Goal: Task Accomplishment & Management: Use online tool/utility

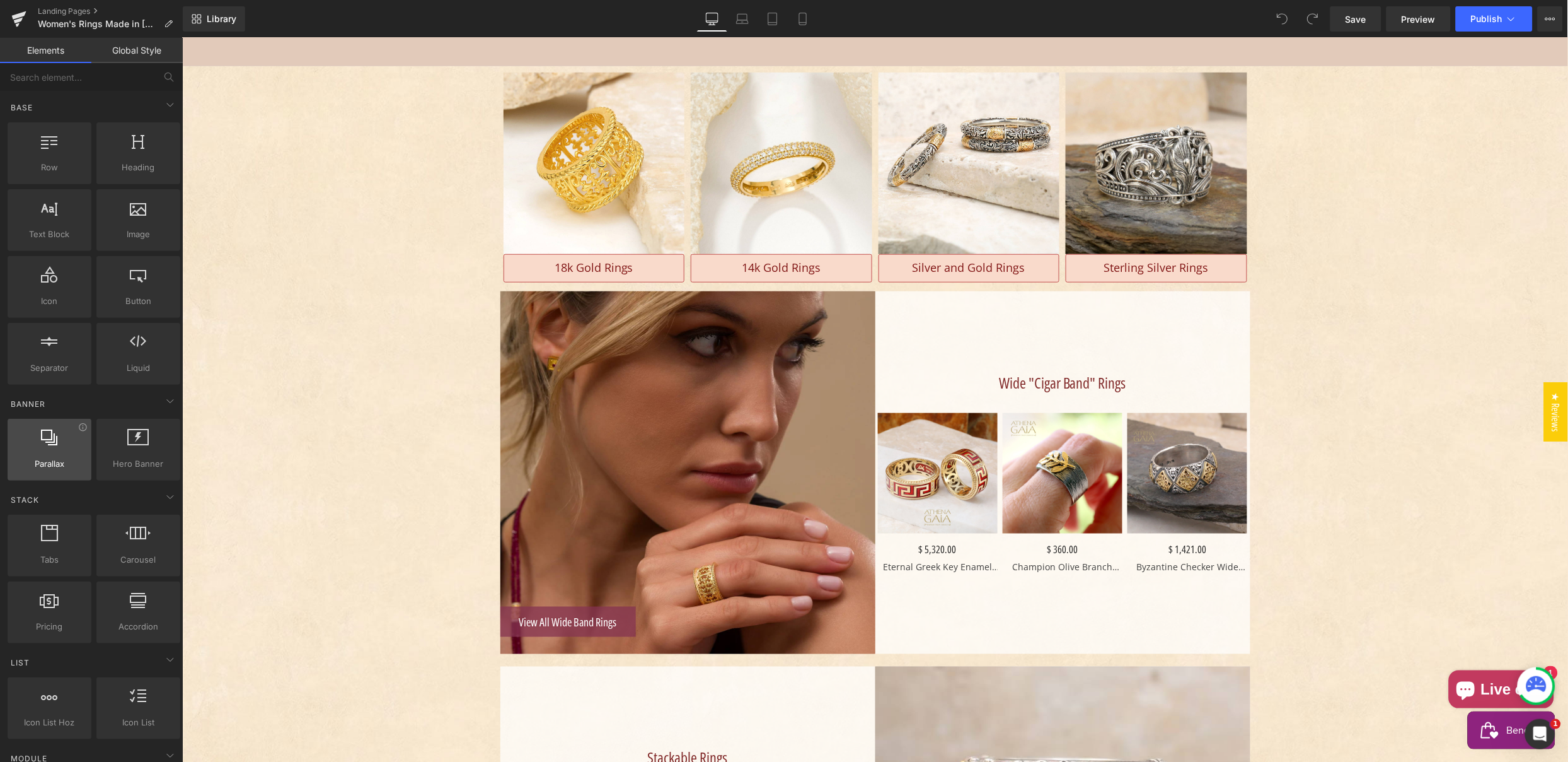
scroll to position [297, 0]
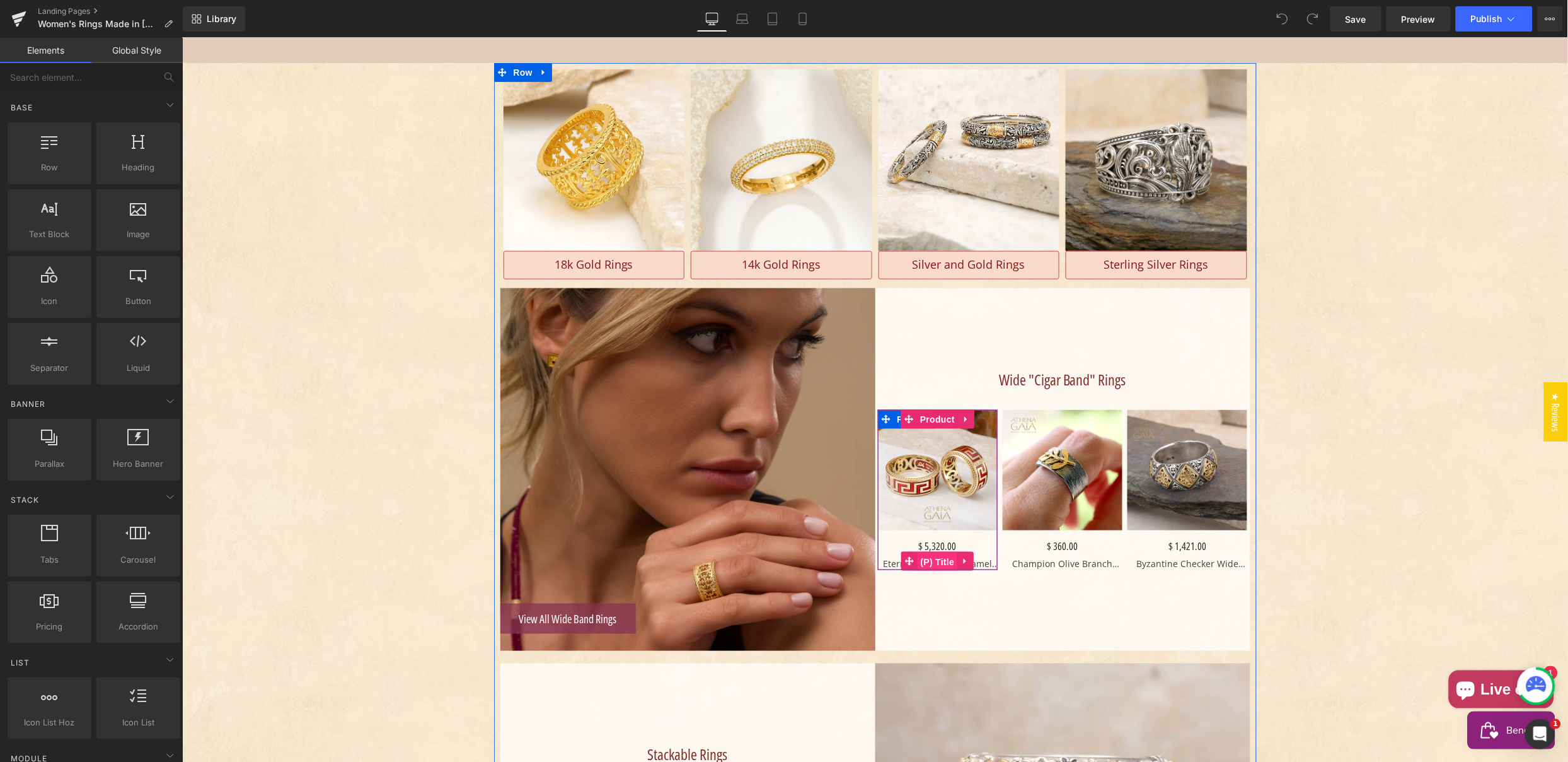
click at [935, 559] on span "(P) Title" at bounding box center [937, 561] width 40 height 19
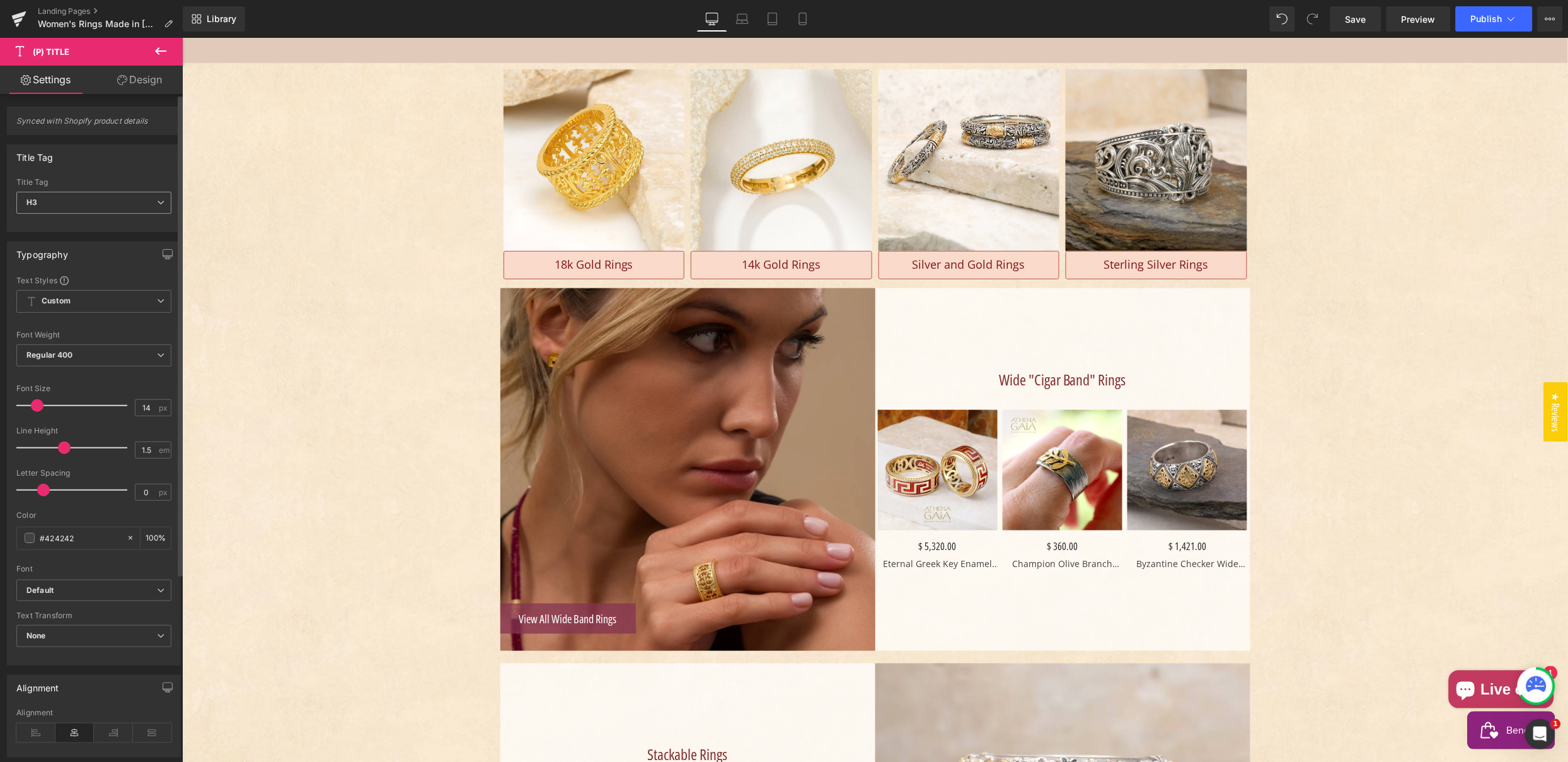
click at [90, 201] on span "H3" at bounding box center [94, 203] width 155 height 22
click at [78, 307] on li "Paragraph" at bounding box center [94, 310] width 156 height 19
click at [1059, 558] on span "(P) Title" at bounding box center [1062, 561] width 40 height 19
click at [56, 202] on span "H3" at bounding box center [94, 203] width 155 height 22
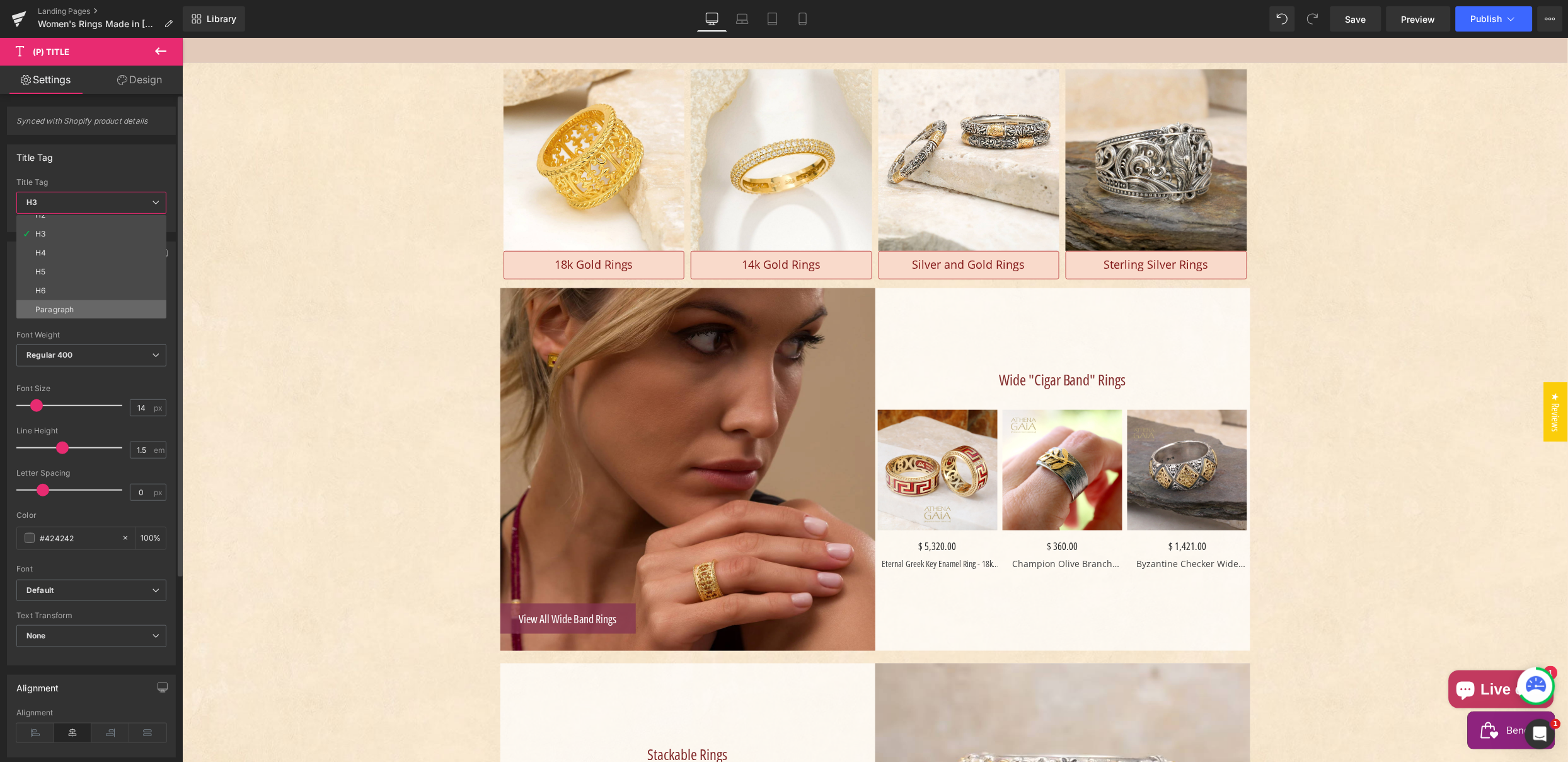
click at [57, 309] on div "Paragraph" at bounding box center [54, 309] width 38 height 8
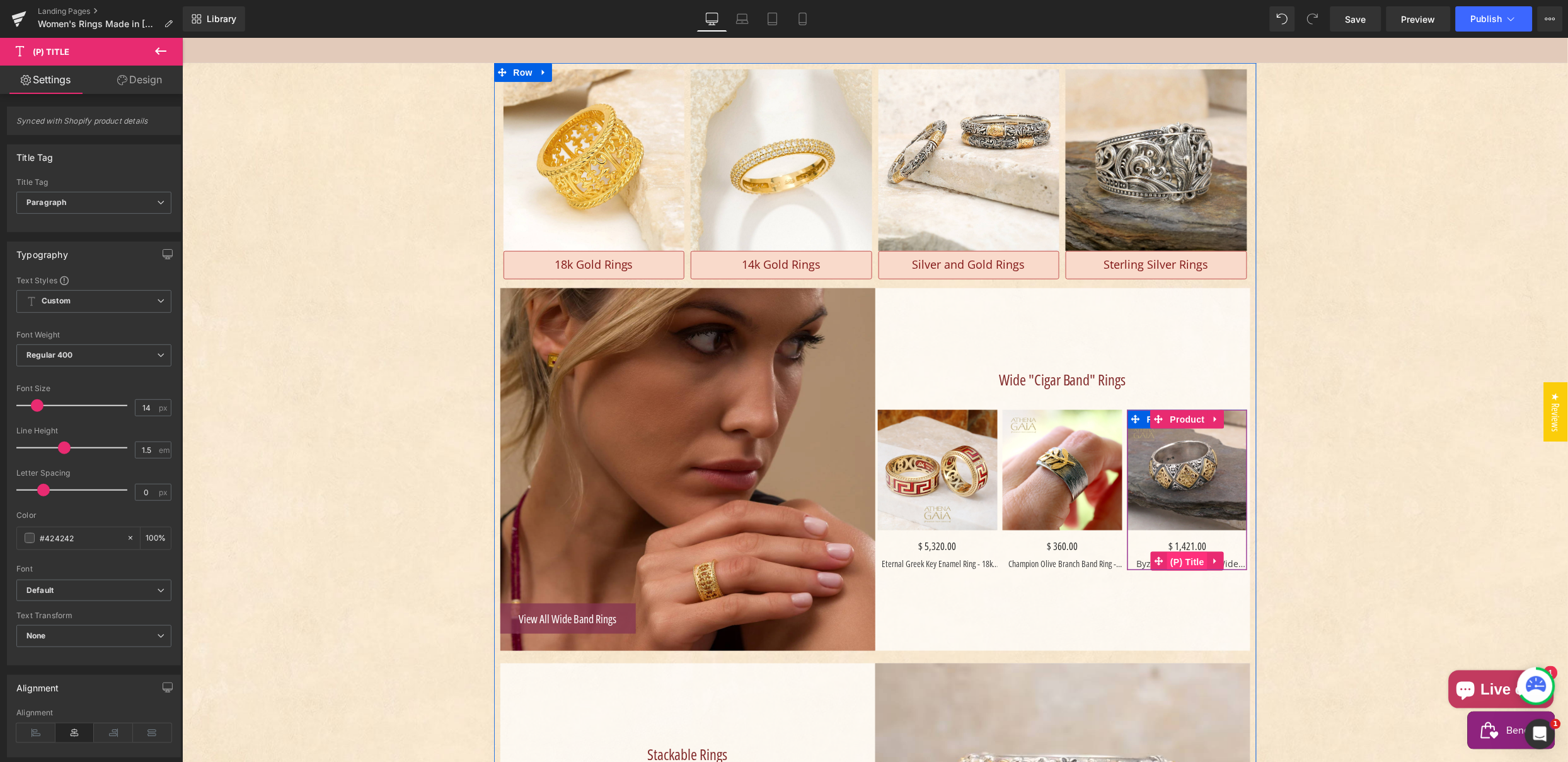
click at [1185, 556] on span "(P) Title" at bounding box center [1187, 561] width 40 height 19
click at [72, 201] on span "H3" at bounding box center [94, 203] width 155 height 22
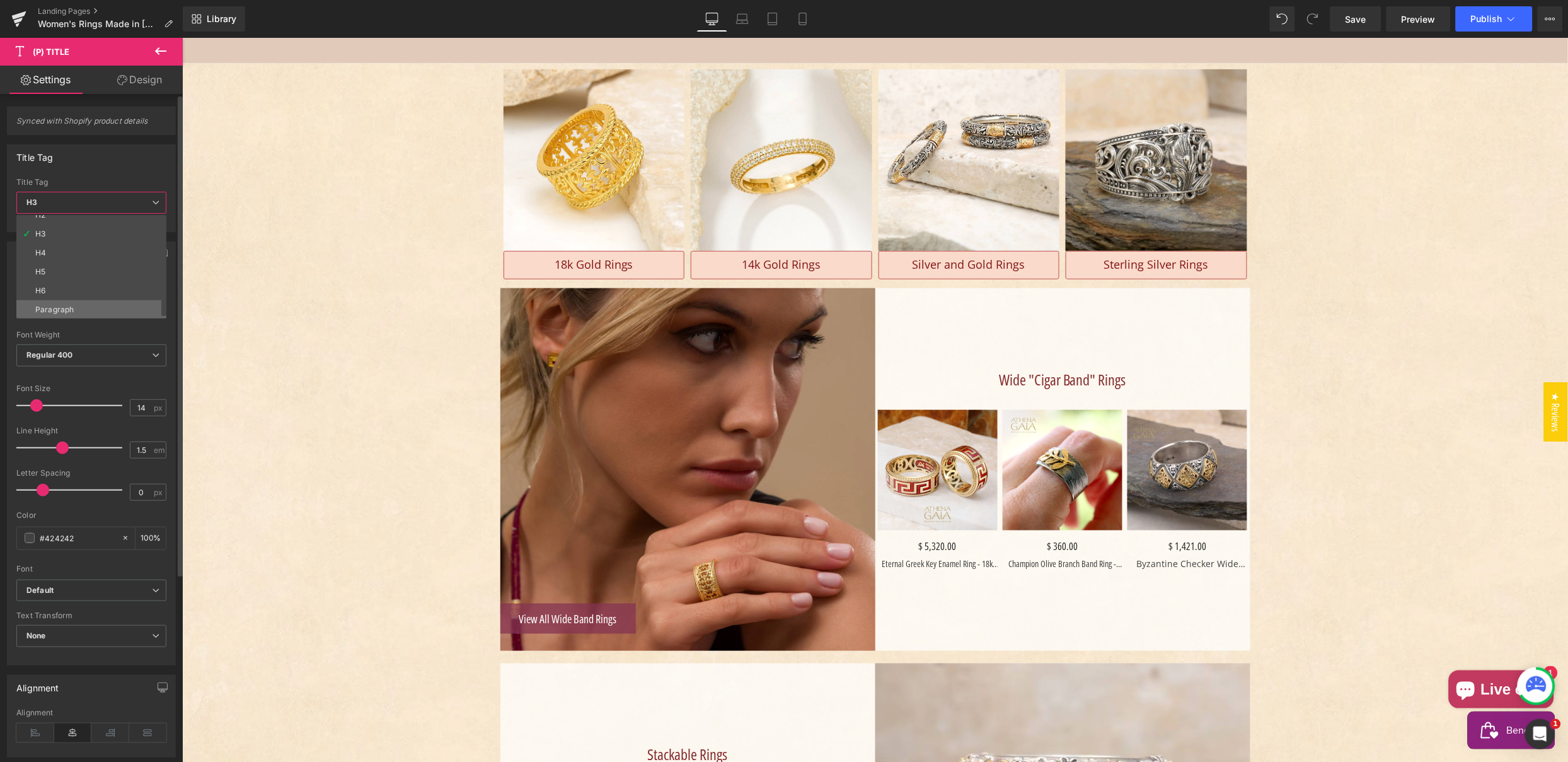
click at [63, 310] on div "Paragraph" at bounding box center [54, 309] width 38 height 8
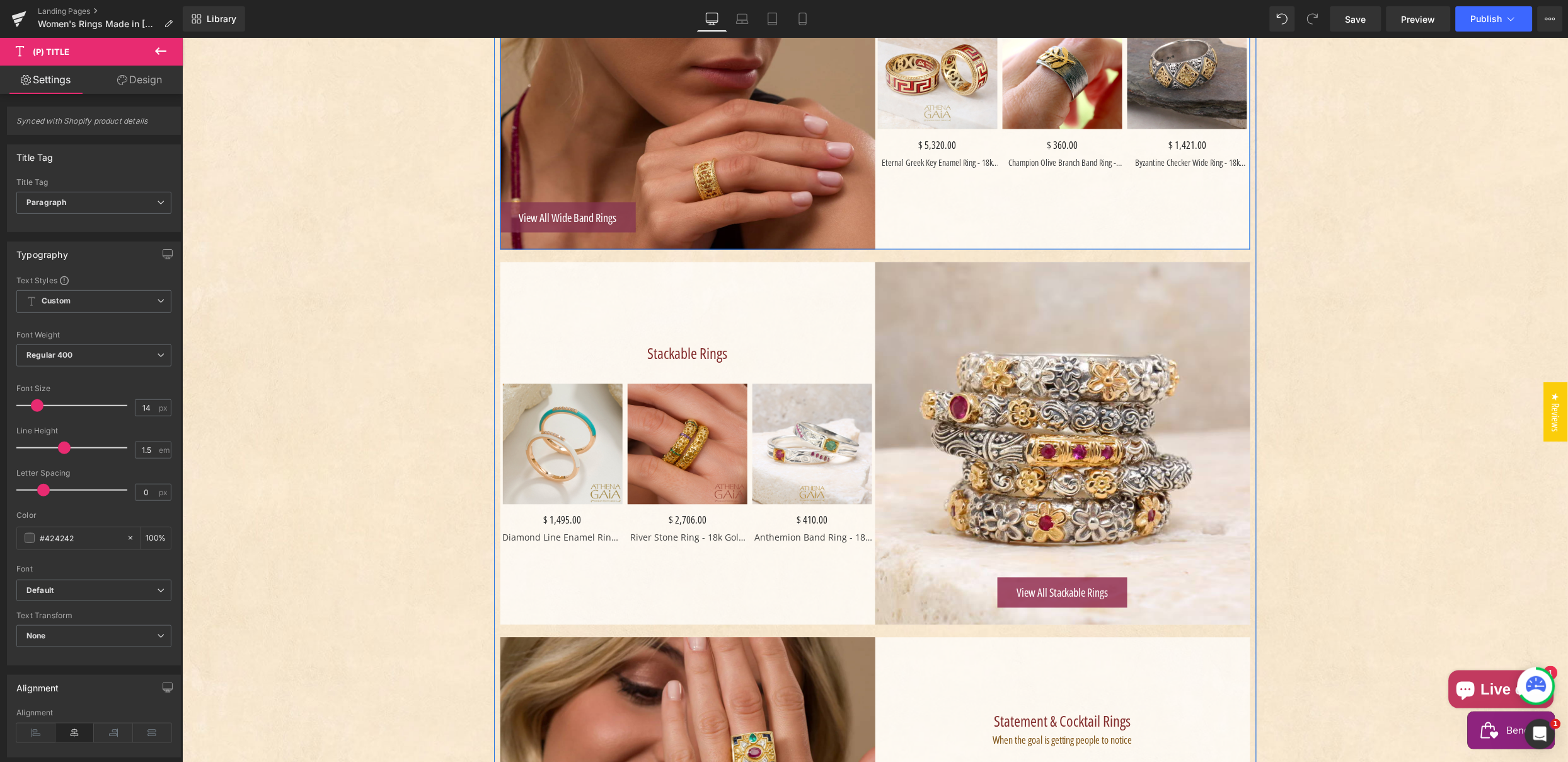
scroll to position [717, 0]
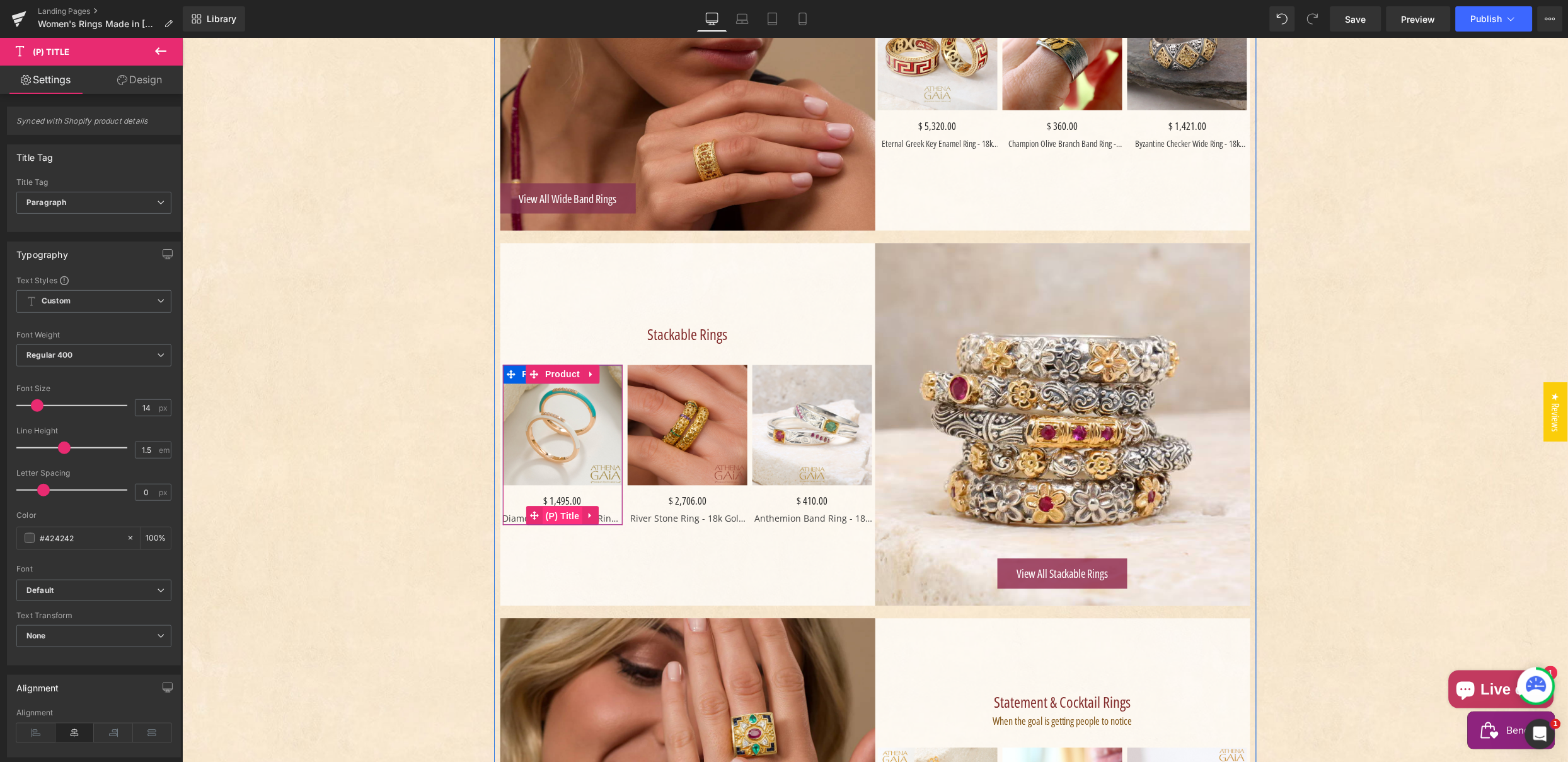
click at [560, 512] on span "(P) Title" at bounding box center [562, 516] width 40 height 19
click at [43, 203] on span "H3" at bounding box center [94, 203] width 155 height 22
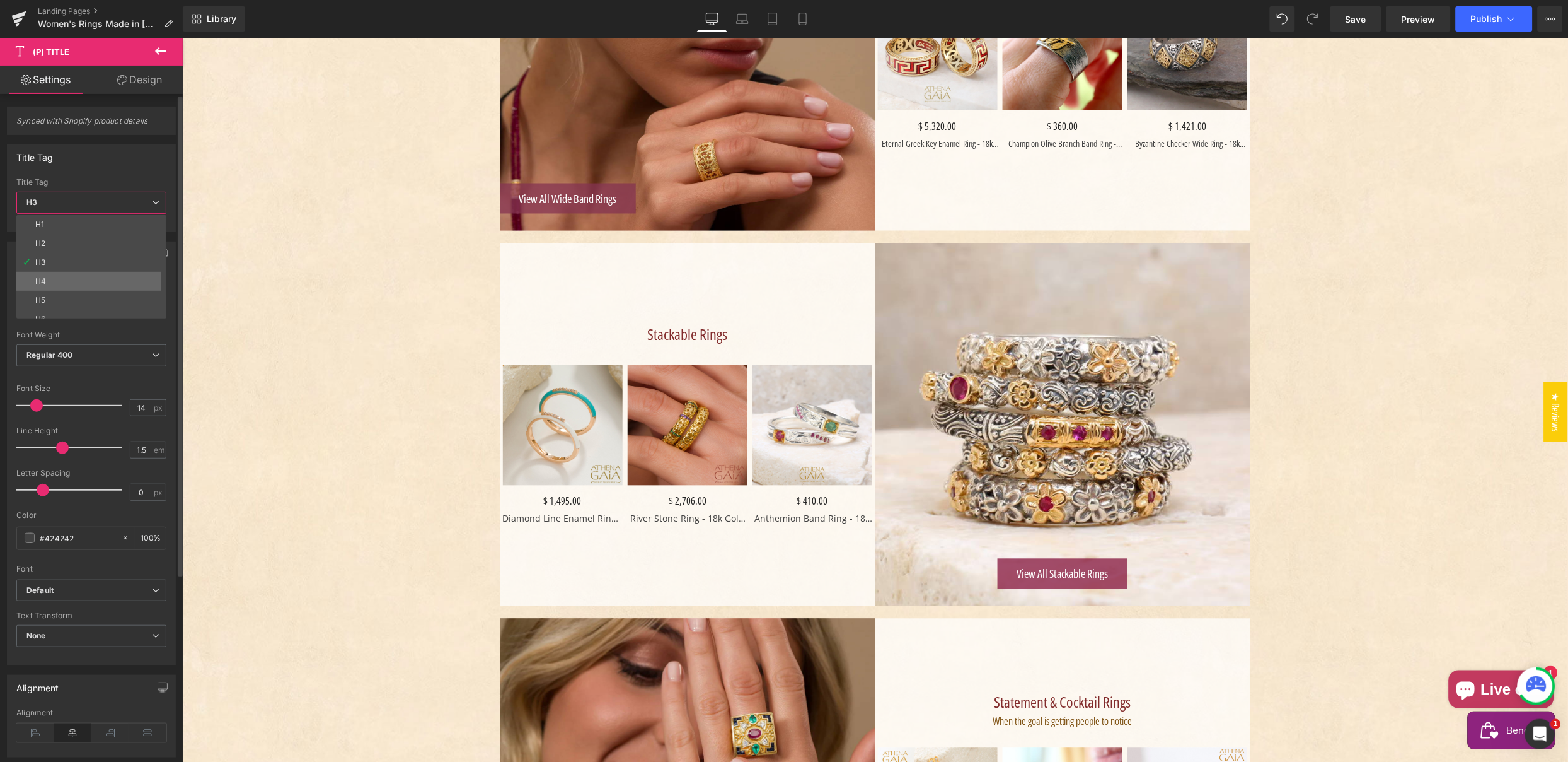
scroll to position [28, 0]
click at [60, 309] on div "Paragraph" at bounding box center [54, 309] width 38 height 8
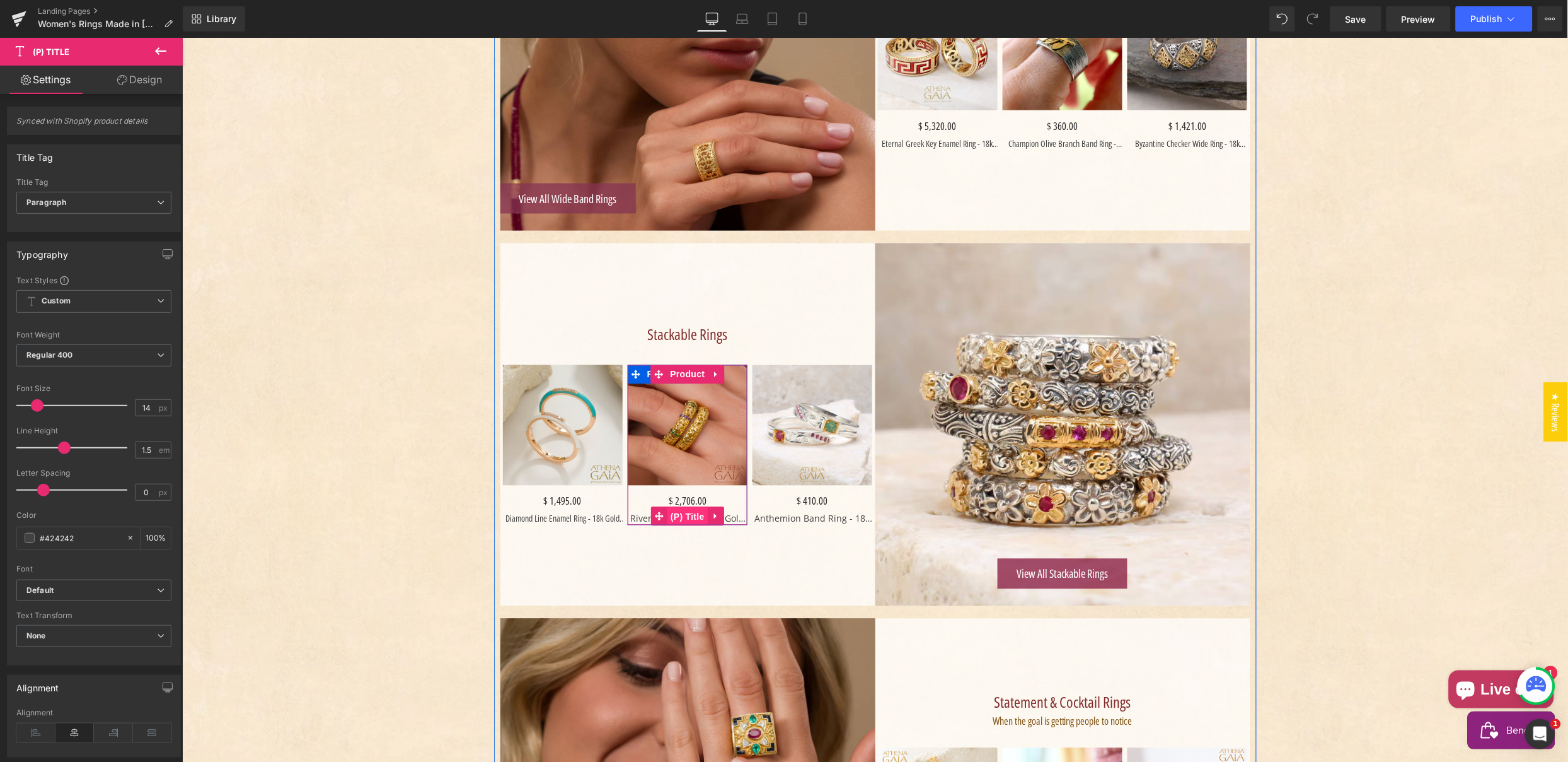
click at [684, 513] on span "(P) Title" at bounding box center [686, 517] width 40 height 19
click at [97, 203] on span "H3" at bounding box center [94, 203] width 155 height 22
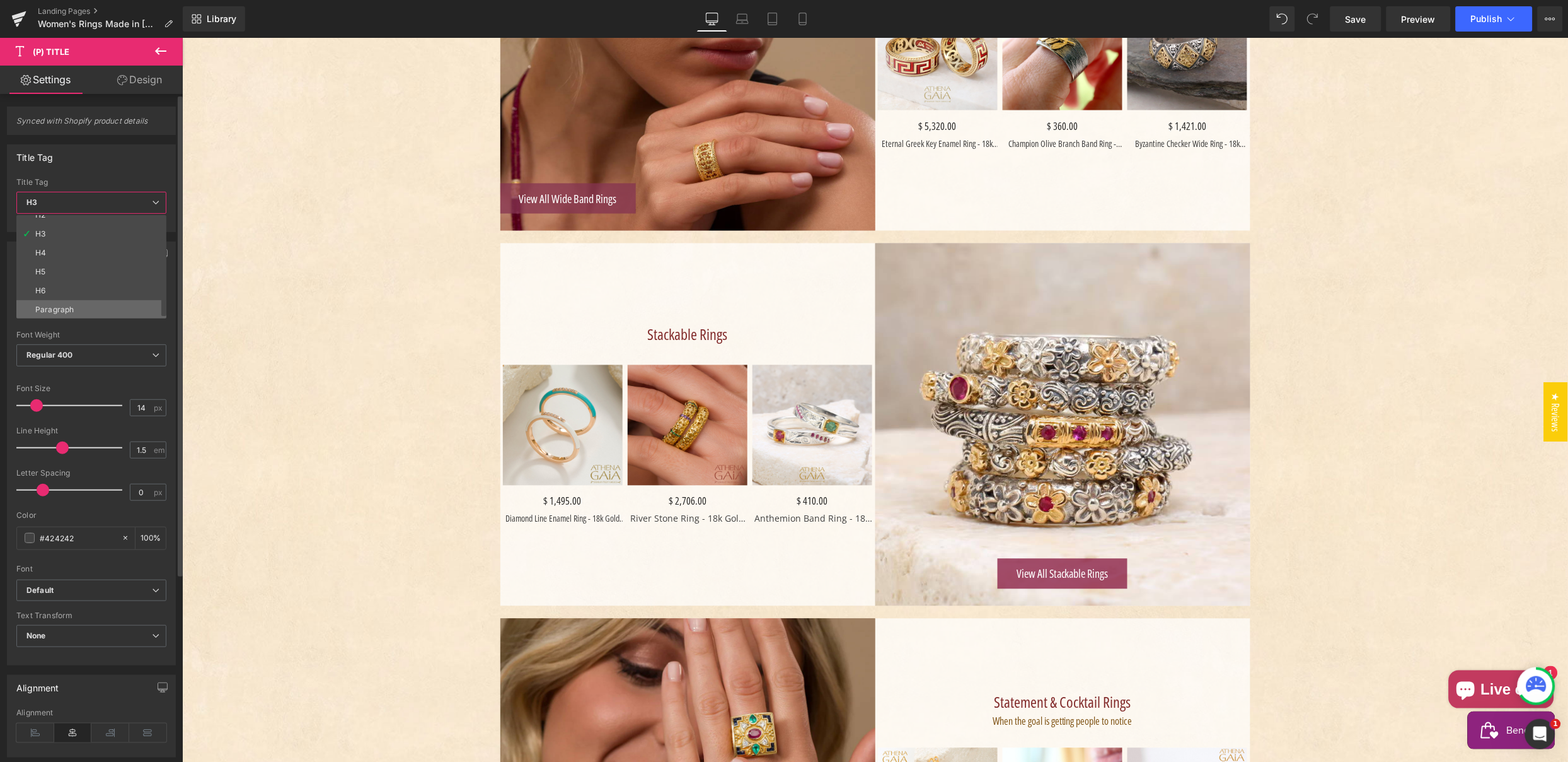
click at [74, 300] on li "Paragraph" at bounding box center [94, 310] width 156 height 19
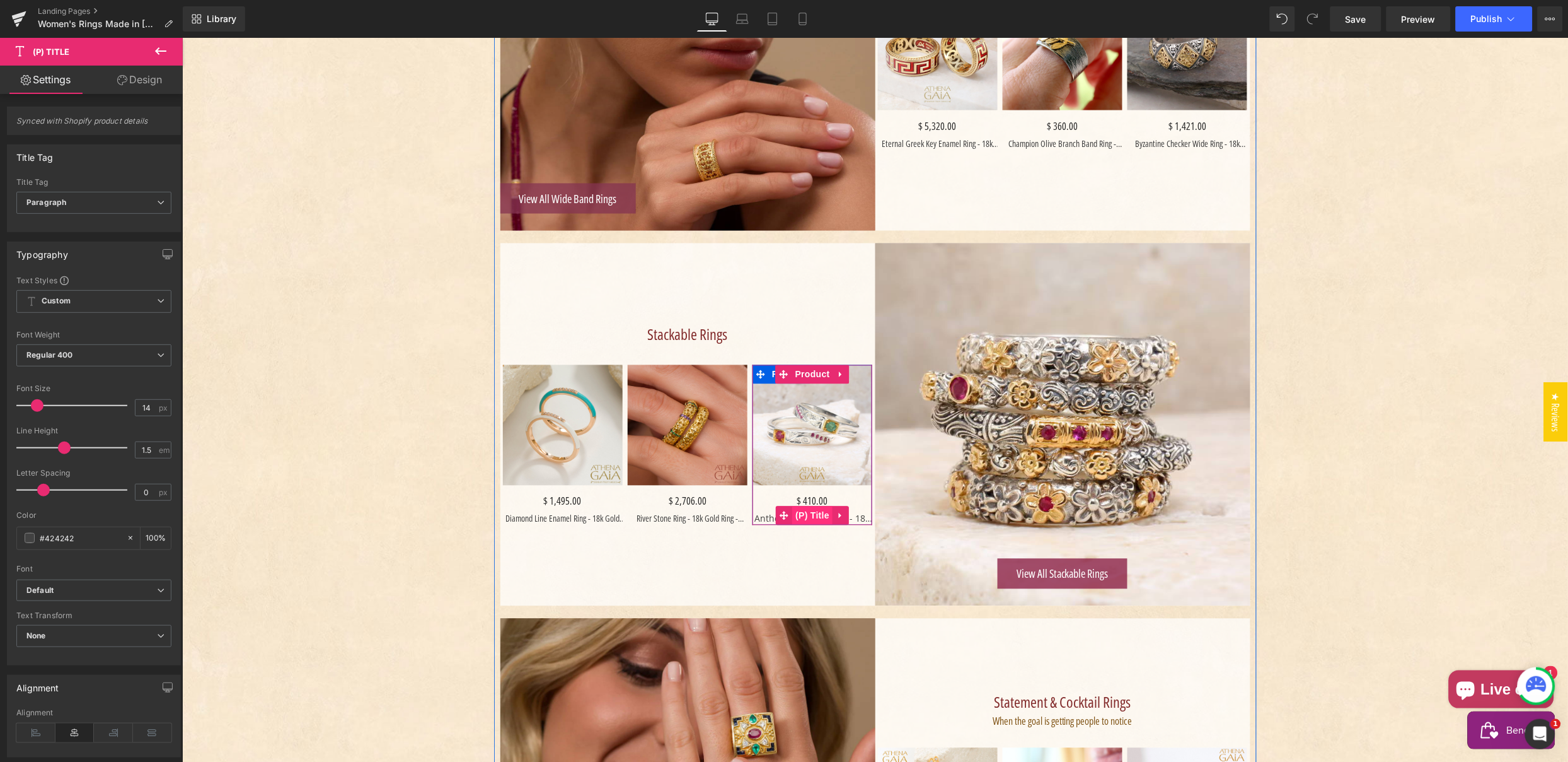
click at [807, 513] on span "(P) Title" at bounding box center [811, 515] width 40 height 19
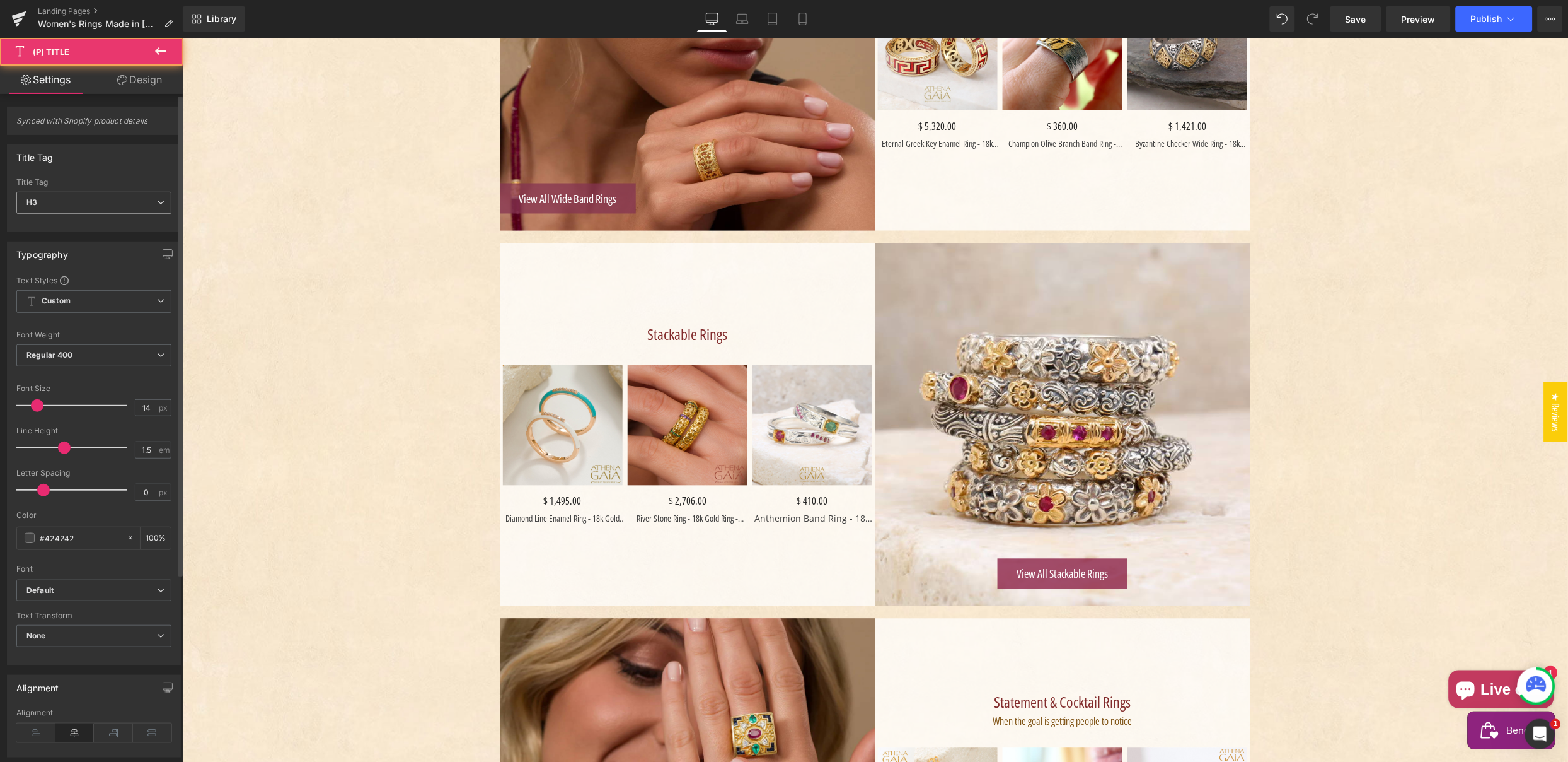
click at [43, 203] on span "H3" at bounding box center [94, 203] width 155 height 22
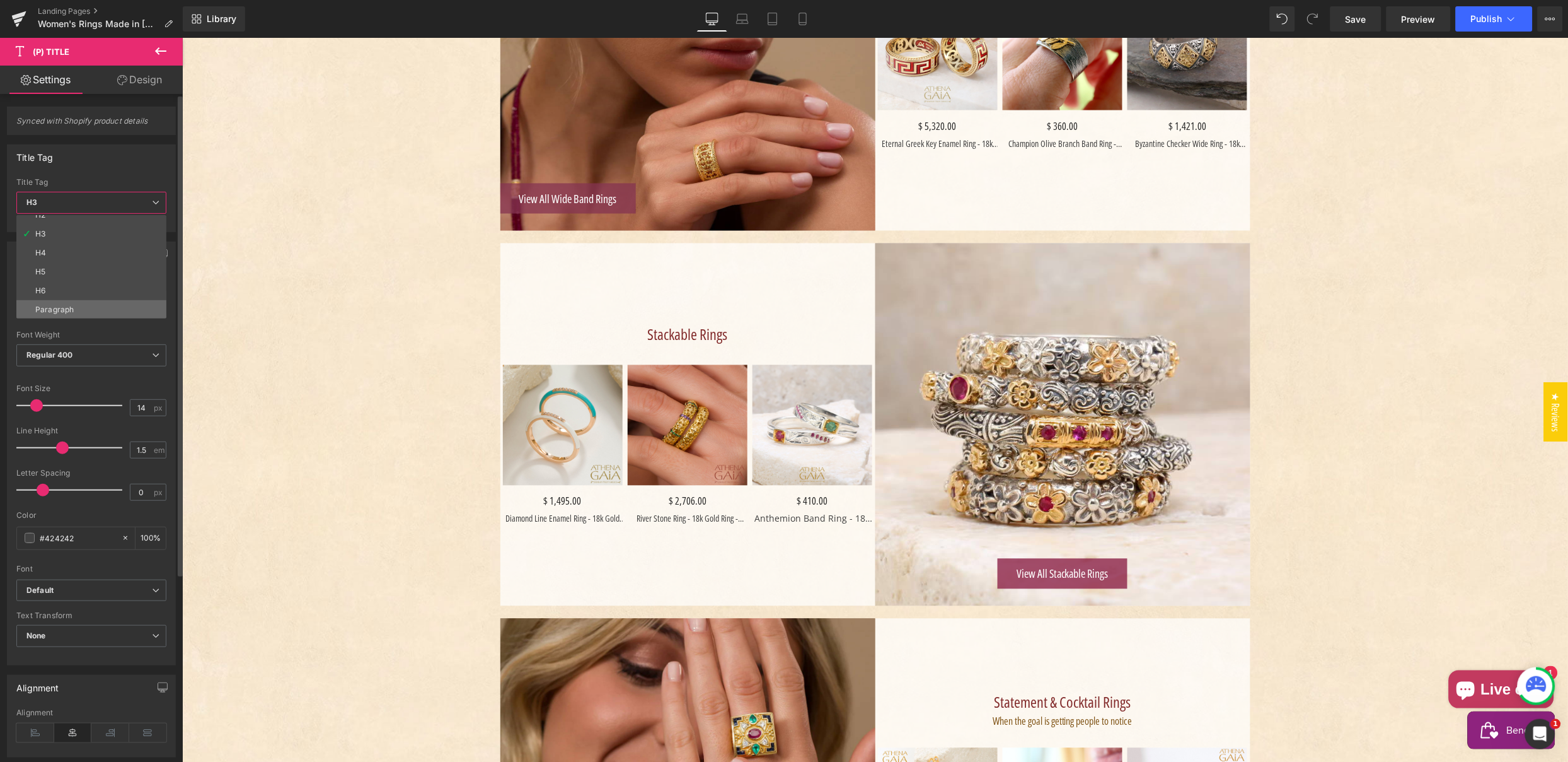
click at [49, 305] on div "Paragraph" at bounding box center [54, 309] width 38 height 8
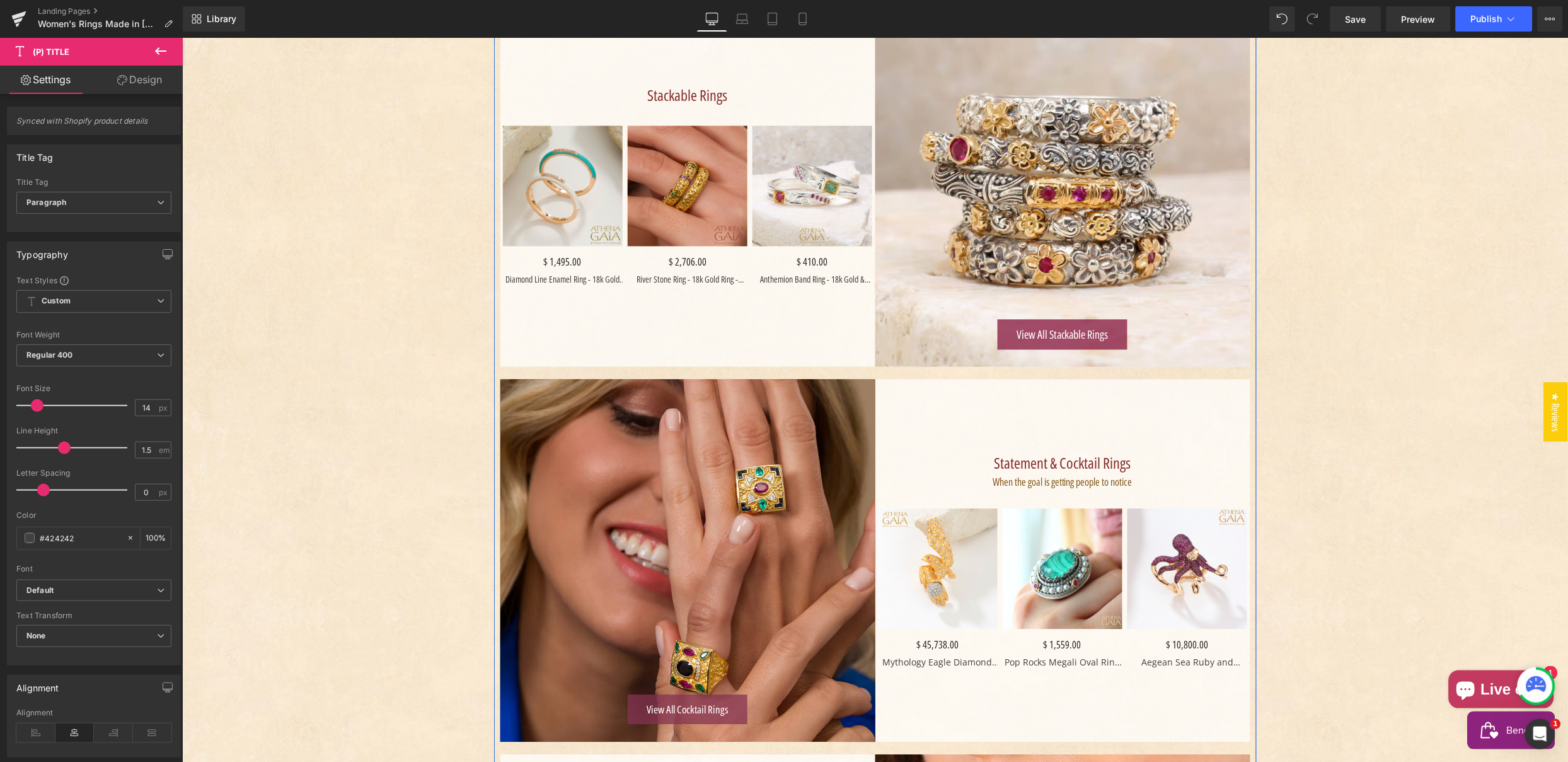
scroll to position [965, 0]
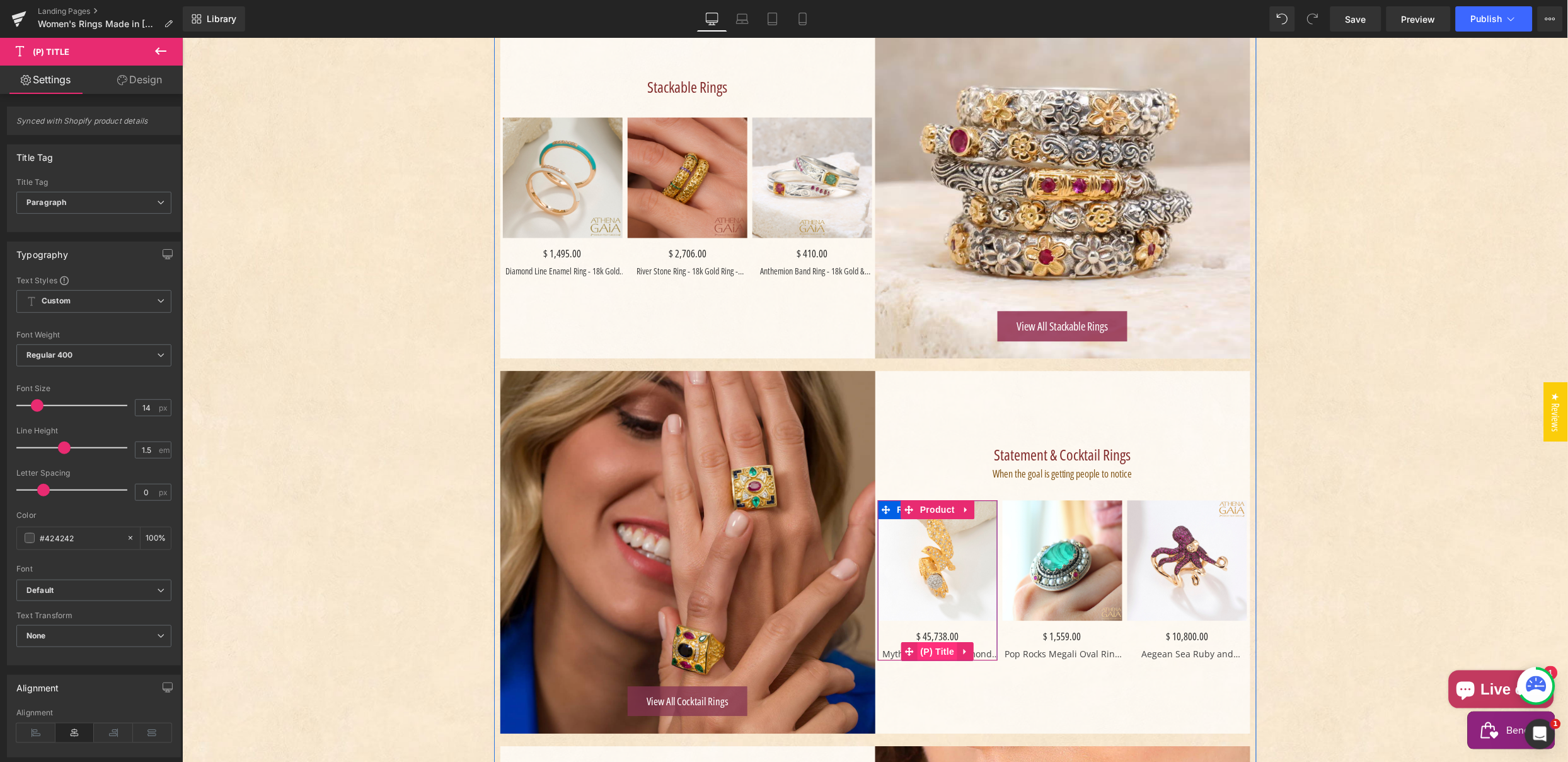
click at [937, 646] on span "(P) Title" at bounding box center [937, 651] width 40 height 19
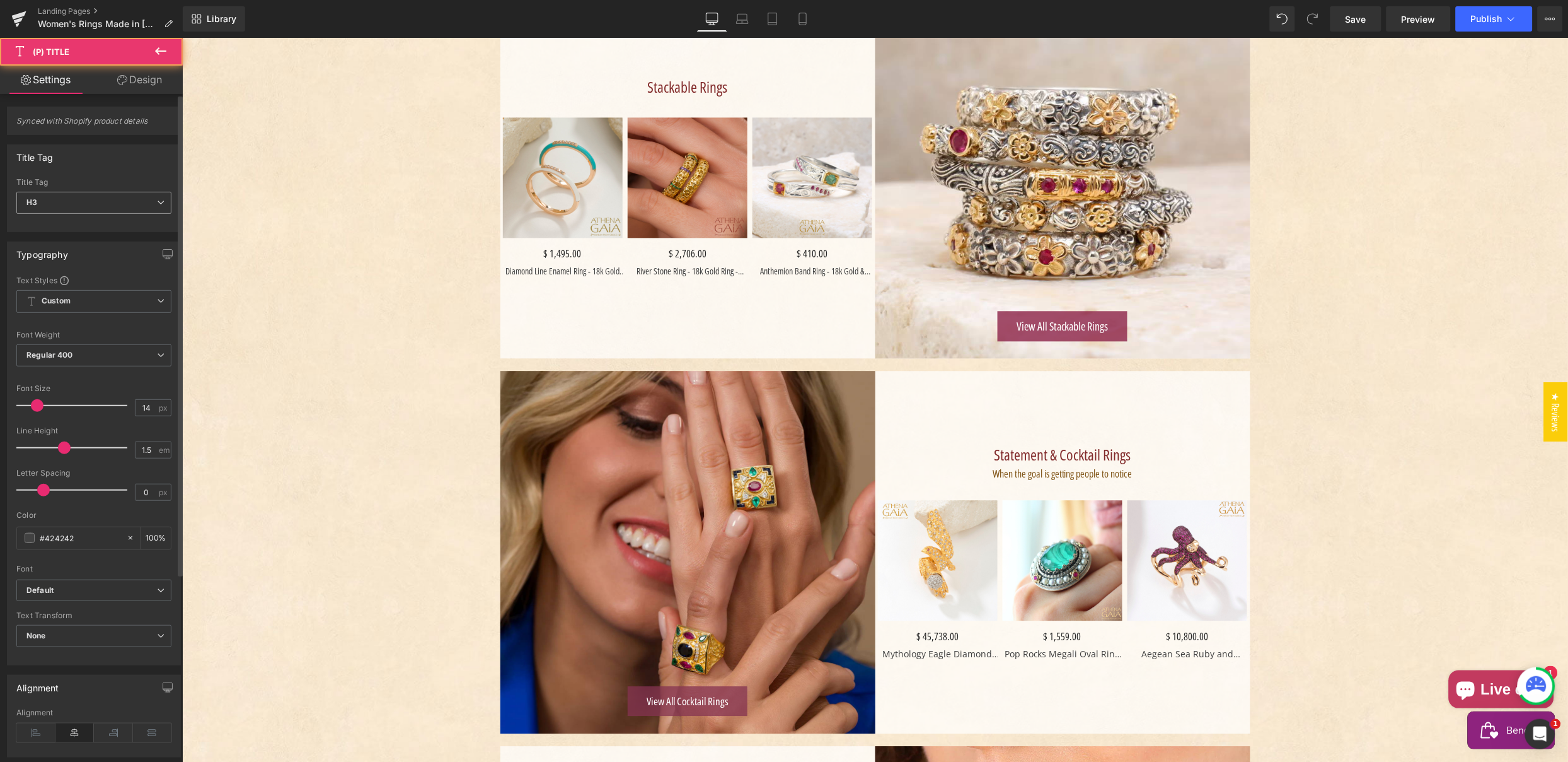
click at [76, 202] on span "H3" at bounding box center [94, 203] width 155 height 22
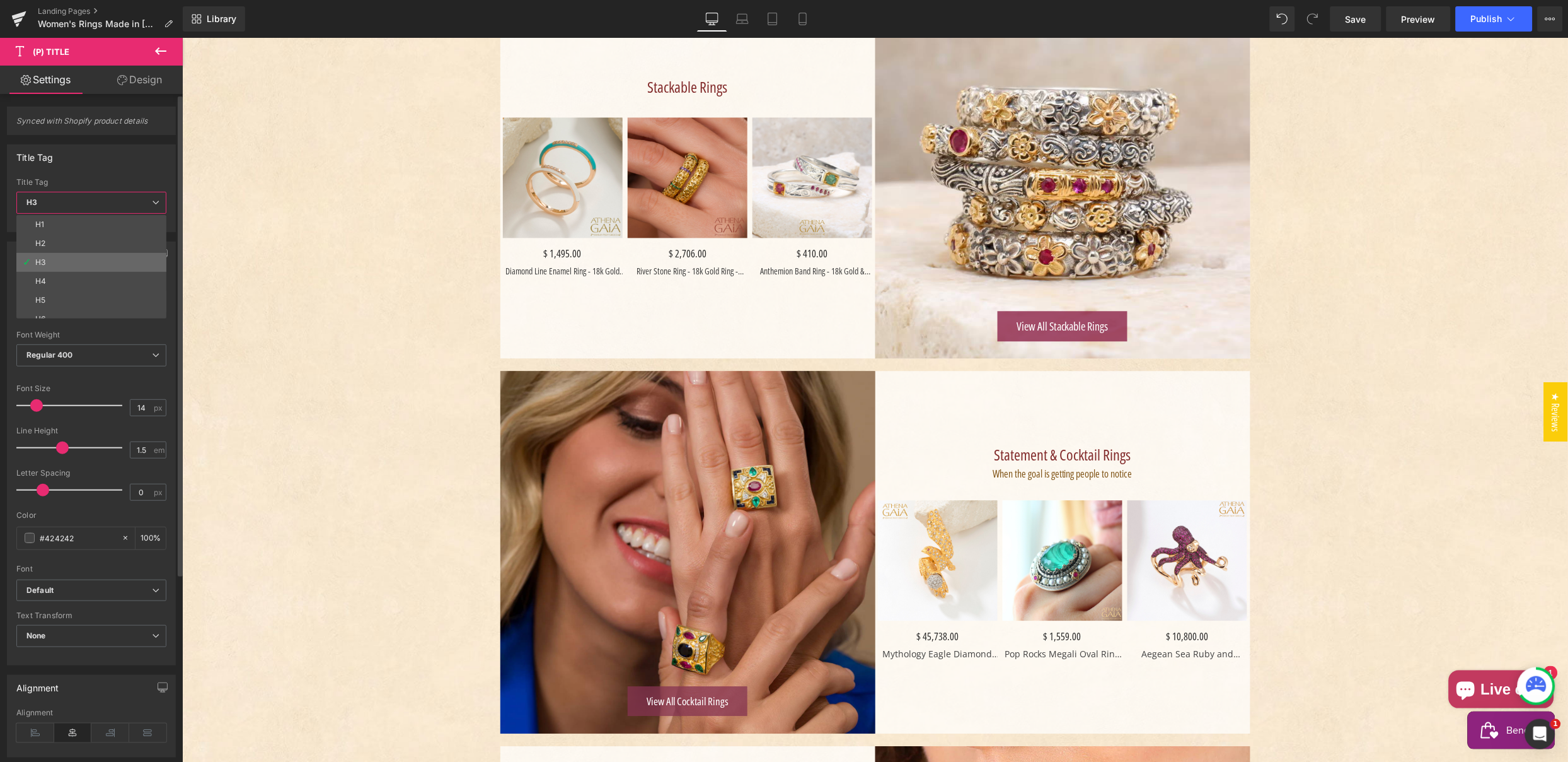
scroll to position [28, 0]
click at [63, 305] on div "Paragraph" at bounding box center [54, 309] width 38 height 8
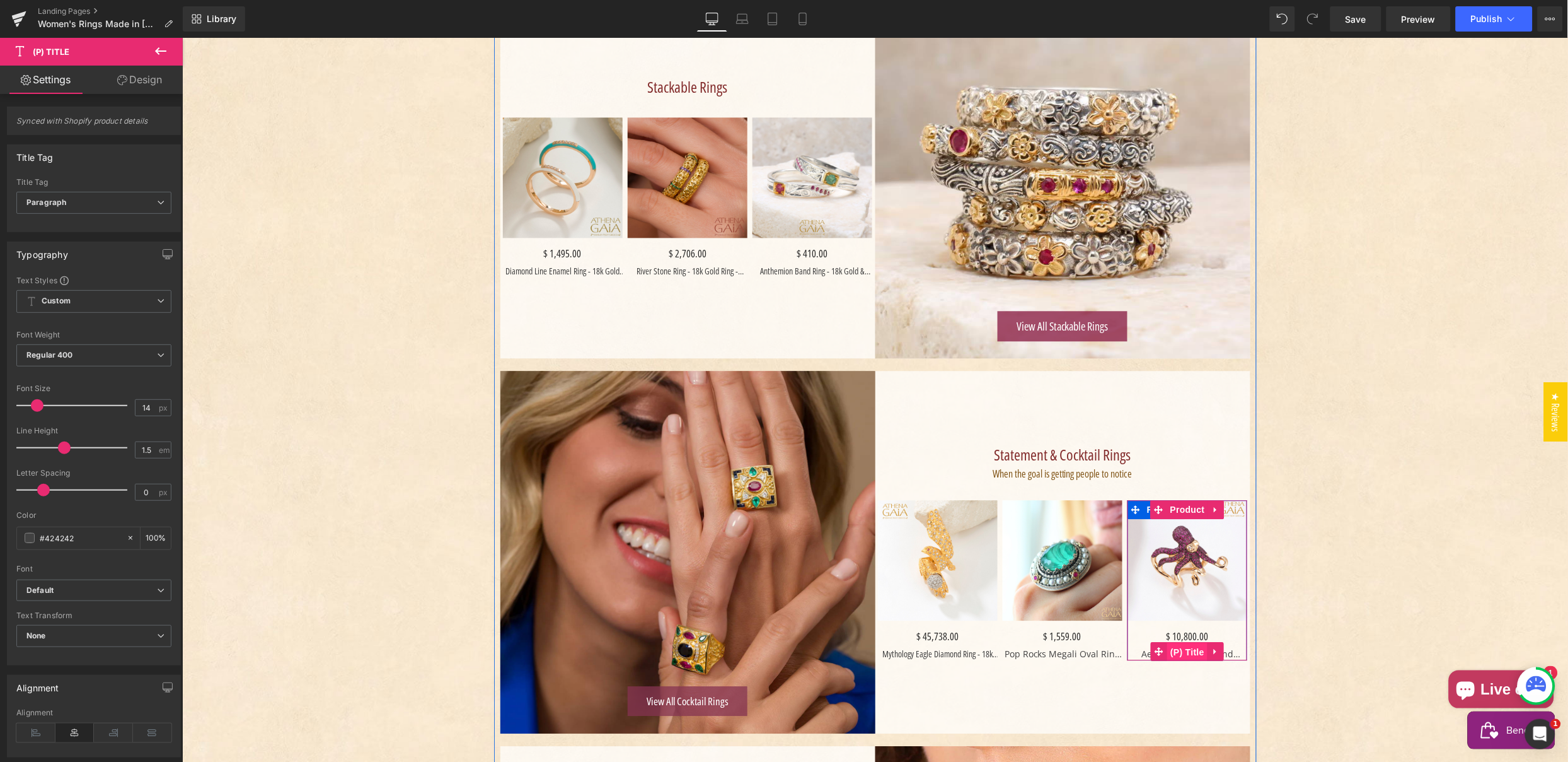
click at [1188, 647] on span "(P) Title" at bounding box center [1187, 651] width 40 height 19
click at [70, 201] on span "H3" at bounding box center [94, 203] width 155 height 22
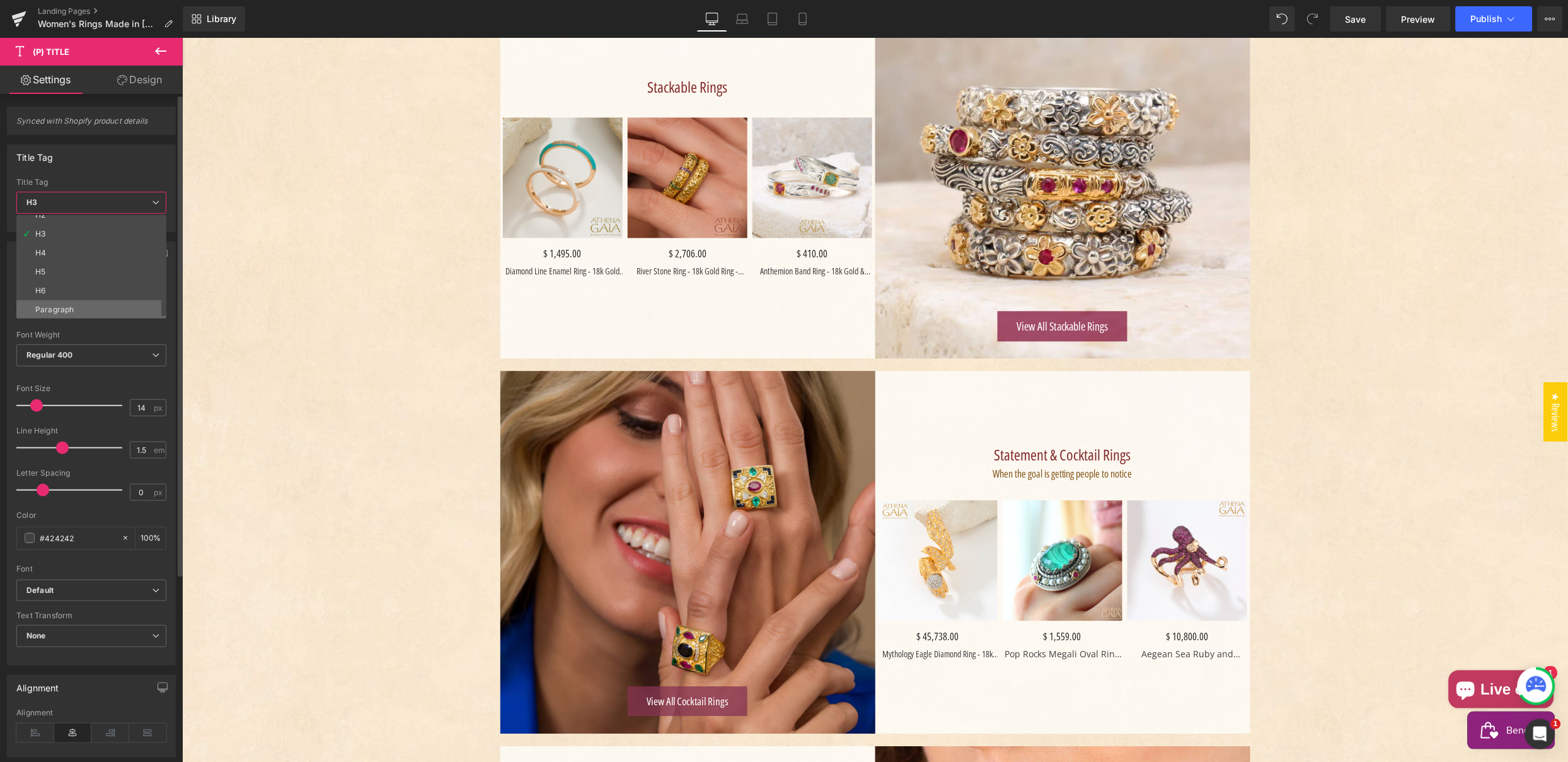
click at [73, 303] on li "Paragraph" at bounding box center [94, 310] width 156 height 19
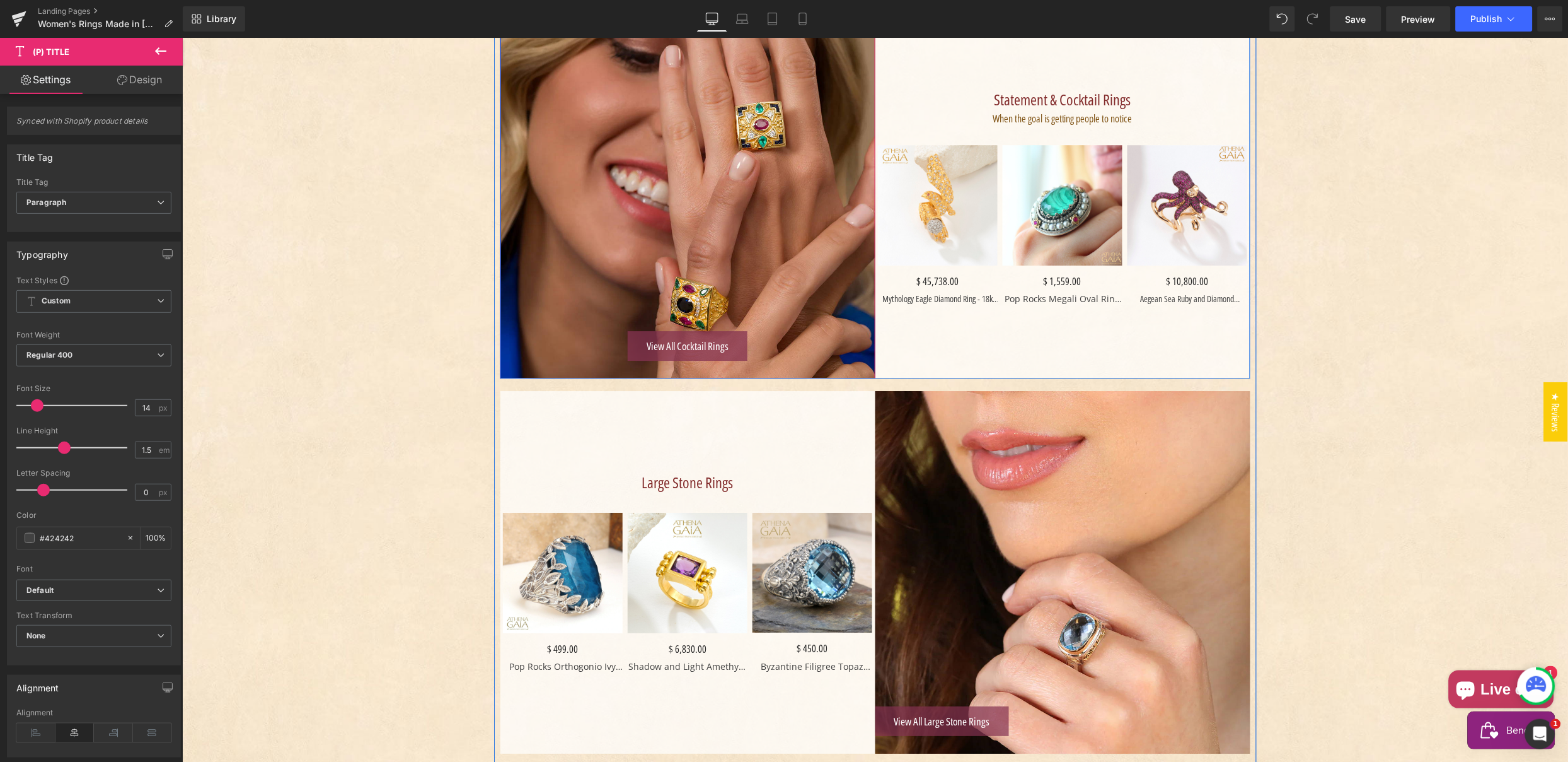
scroll to position [1352, 0]
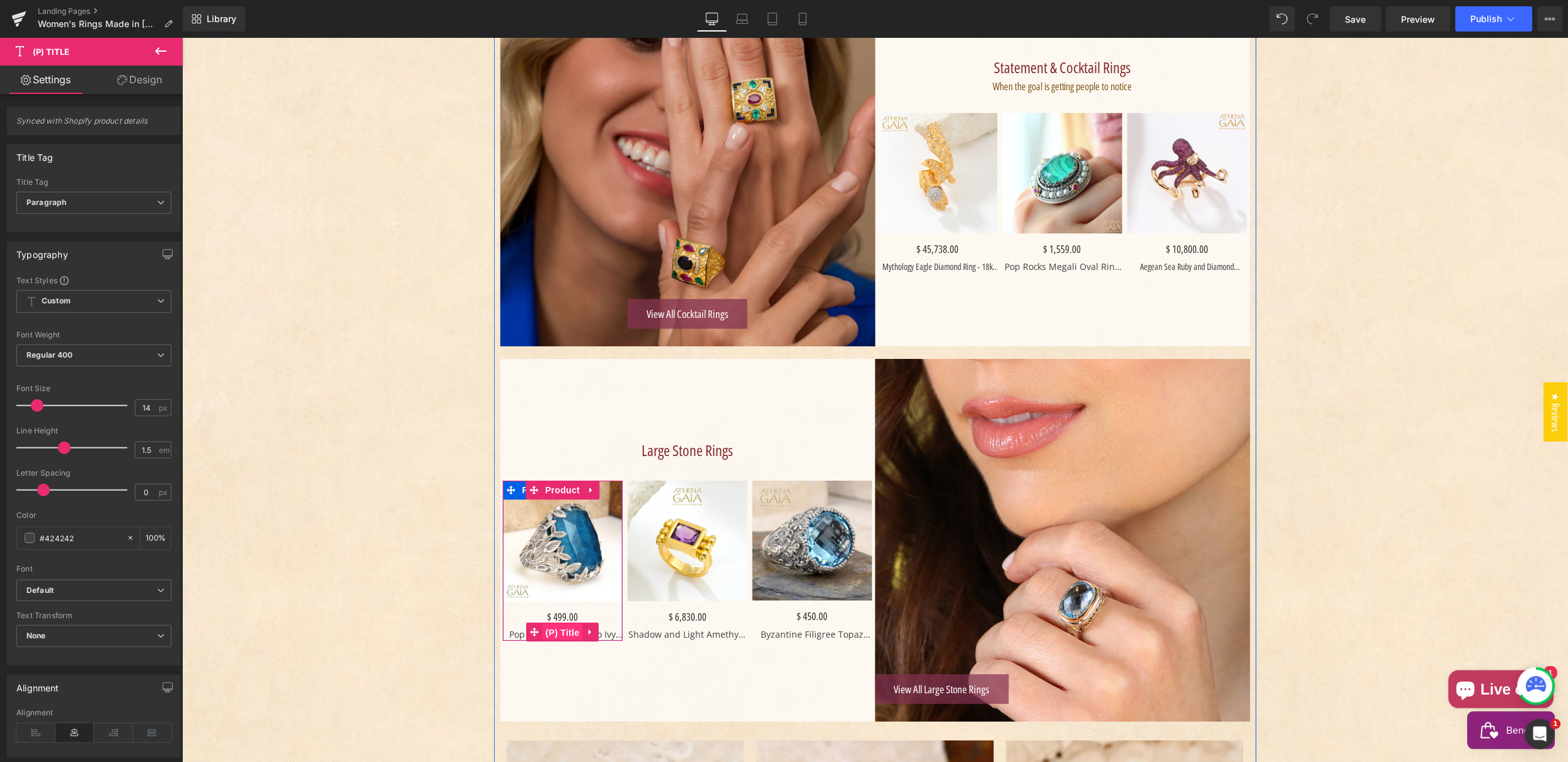
click at [557, 630] on span "(P) Title" at bounding box center [562, 631] width 40 height 19
click at [51, 205] on span "H3" at bounding box center [94, 203] width 155 height 22
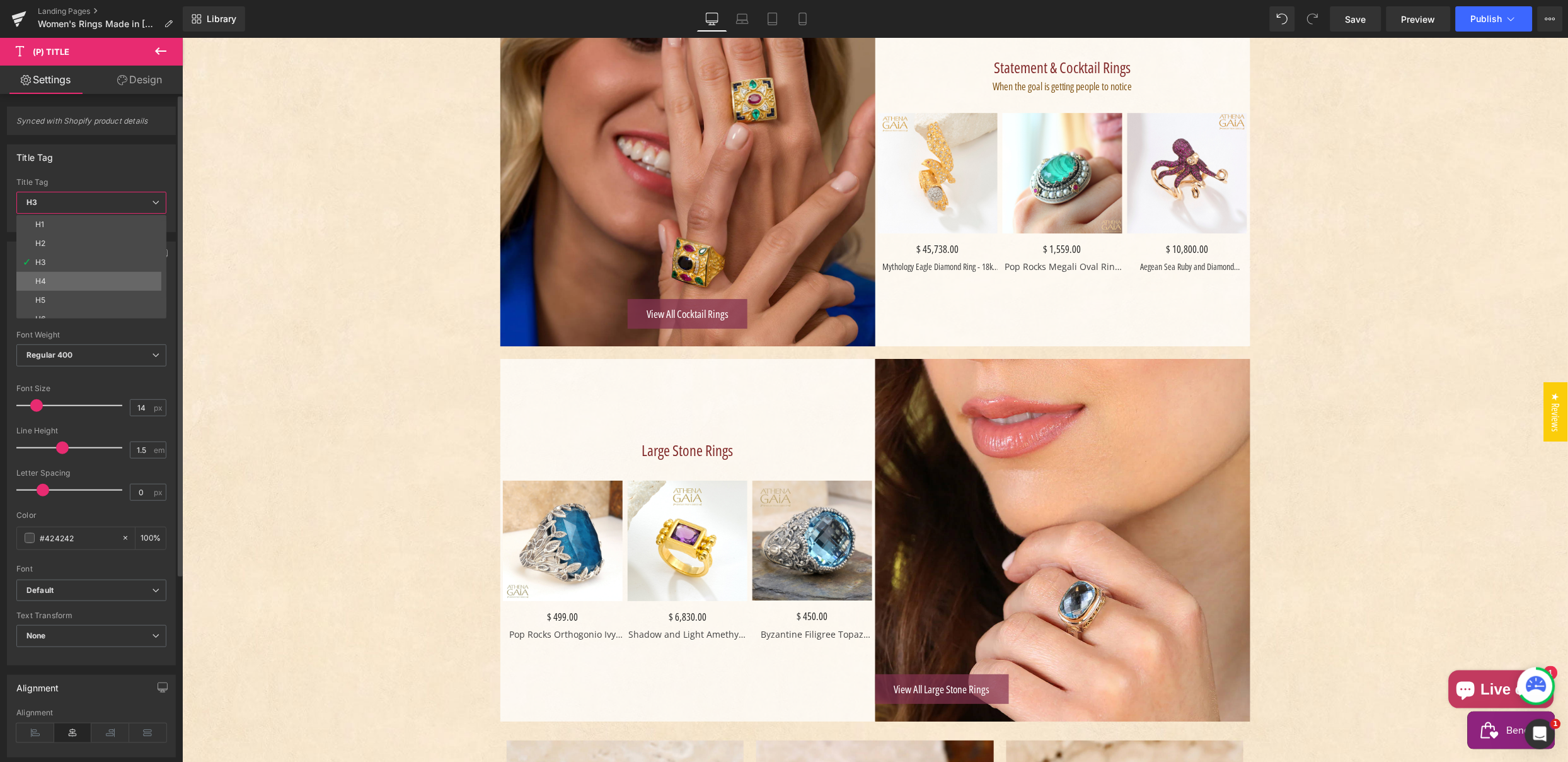
scroll to position [28, 0]
click at [62, 303] on li "Paragraph" at bounding box center [94, 310] width 156 height 19
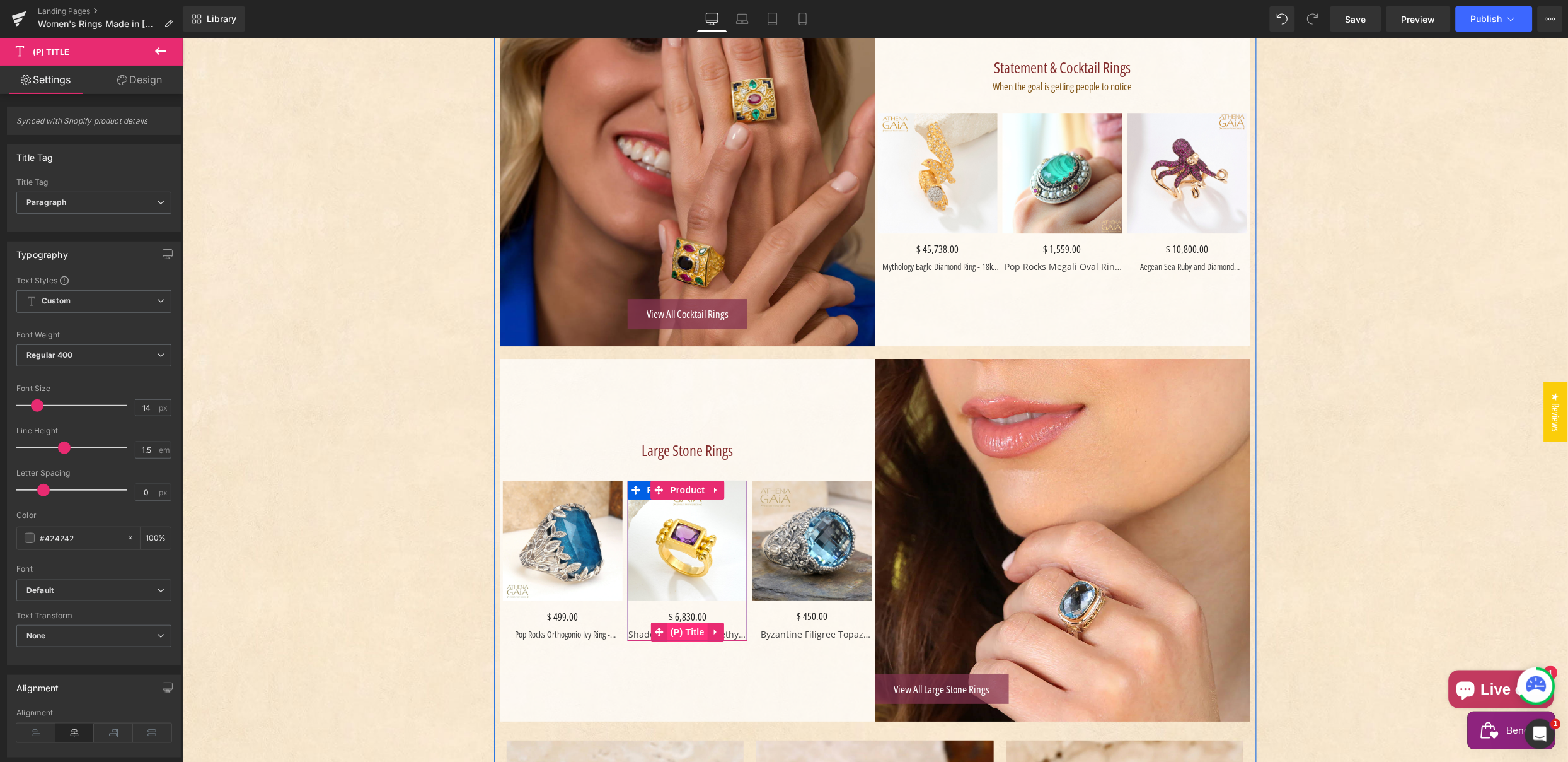
click at [683, 630] on span "(P) Title" at bounding box center [686, 631] width 40 height 19
click at [60, 201] on span "H3" at bounding box center [94, 203] width 155 height 22
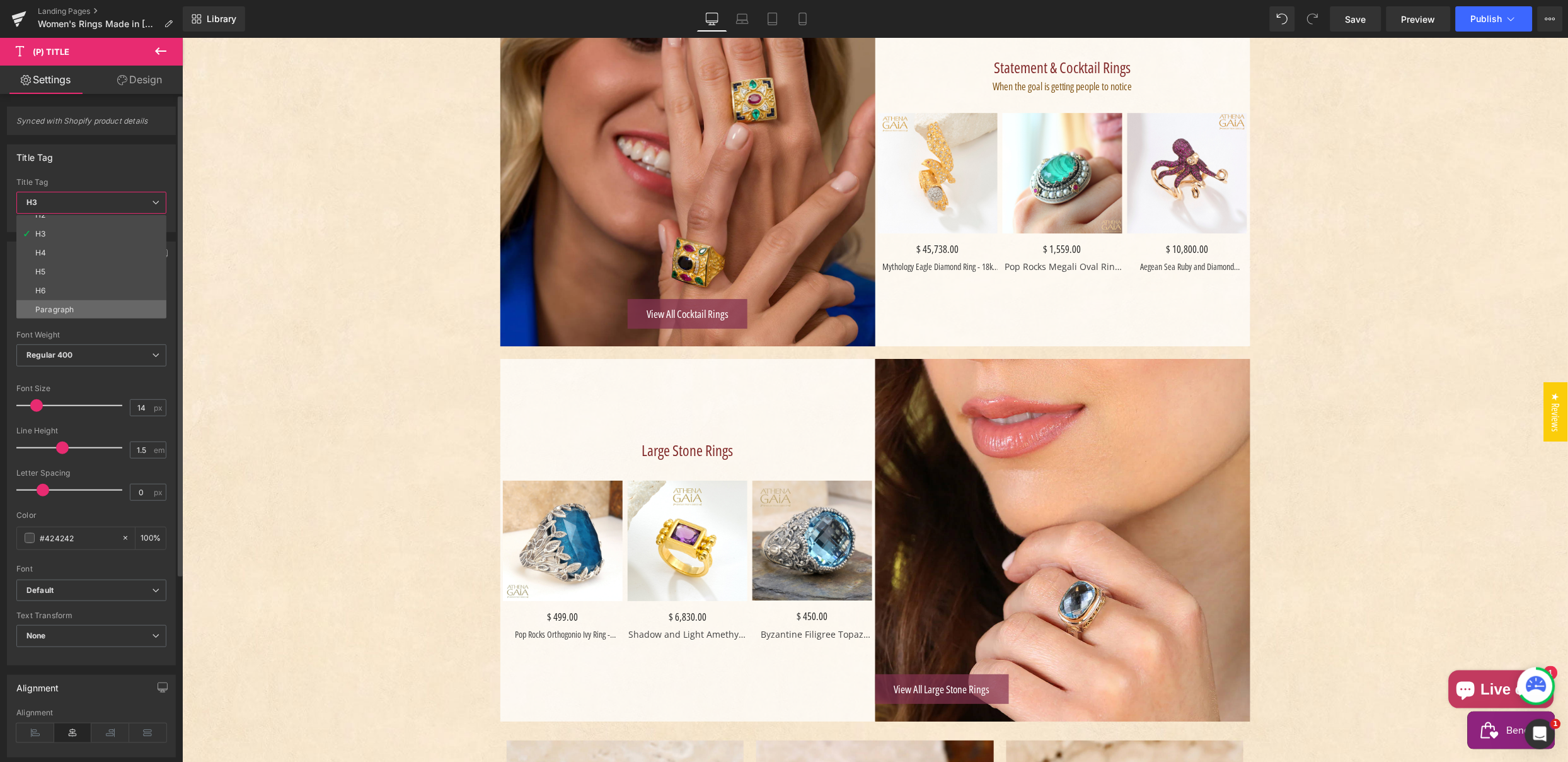
click at [59, 305] on div "Paragraph" at bounding box center [54, 309] width 38 height 8
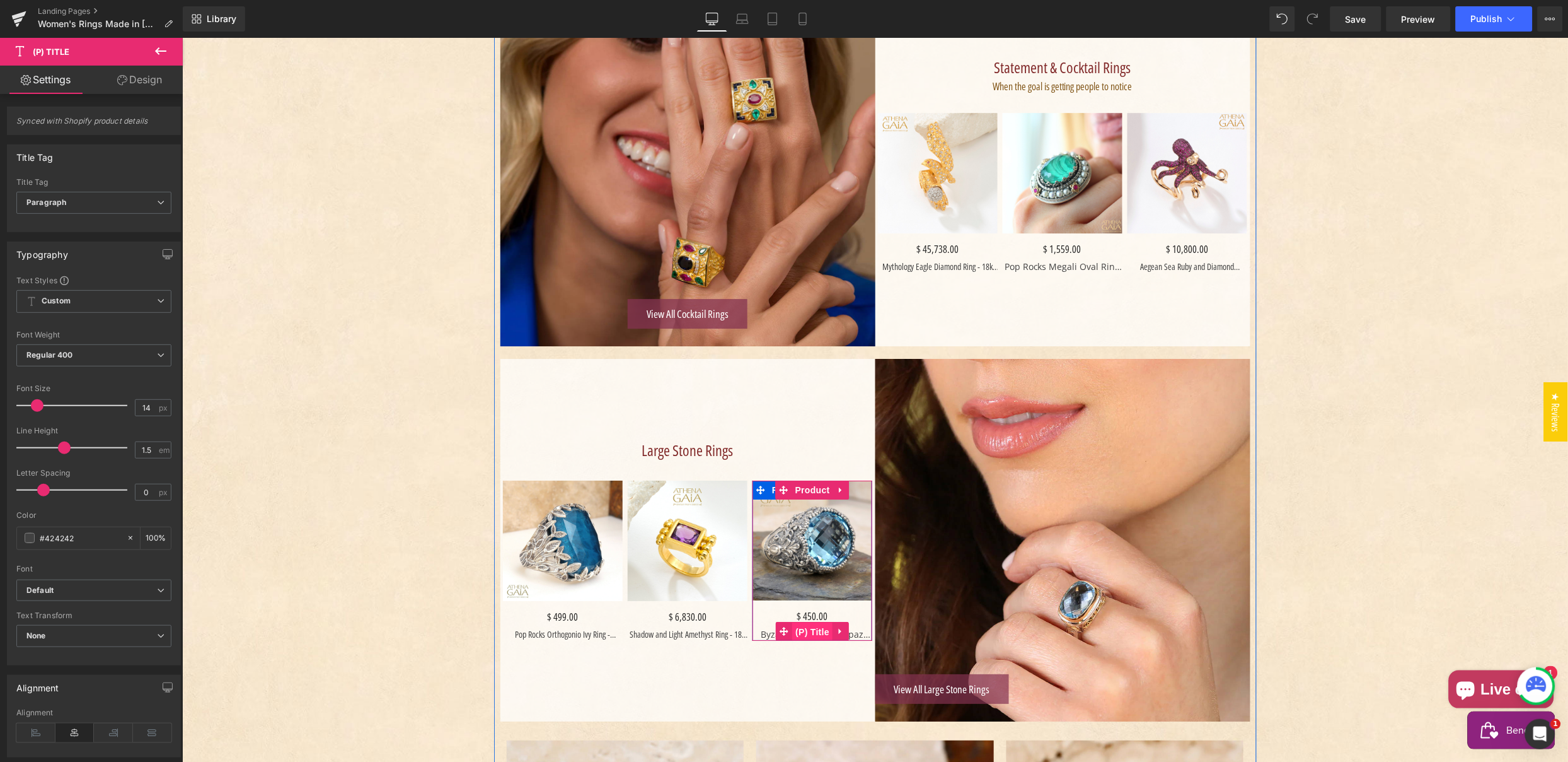
click at [803, 629] on span "(P) Title" at bounding box center [811, 631] width 40 height 19
click at [37, 206] on span "H3" at bounding box center [94, 203] width 155 height 22
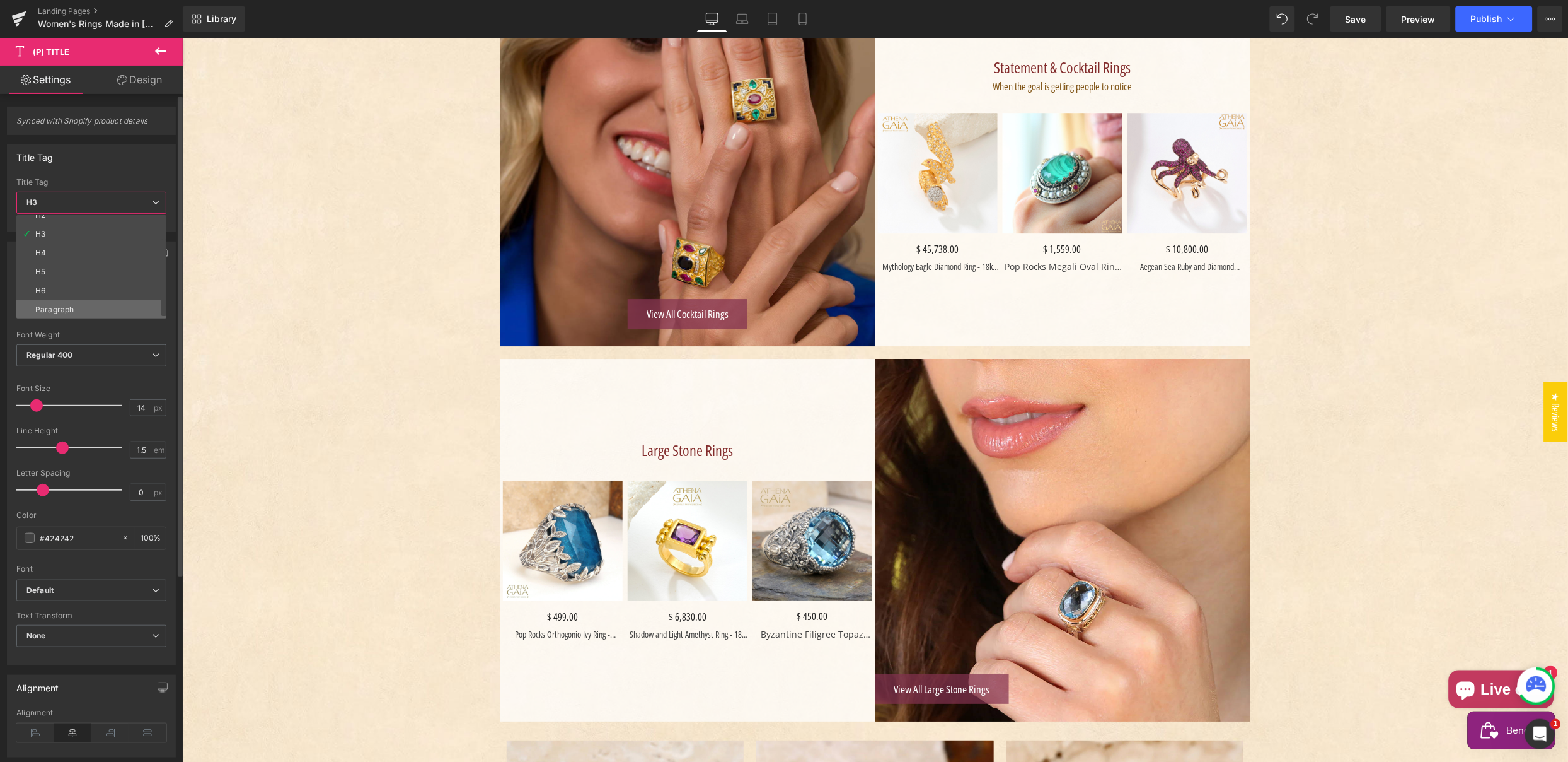
click at [53, 308] on div "Paragraph" at bounding box center [54, 309] width 38 height 8
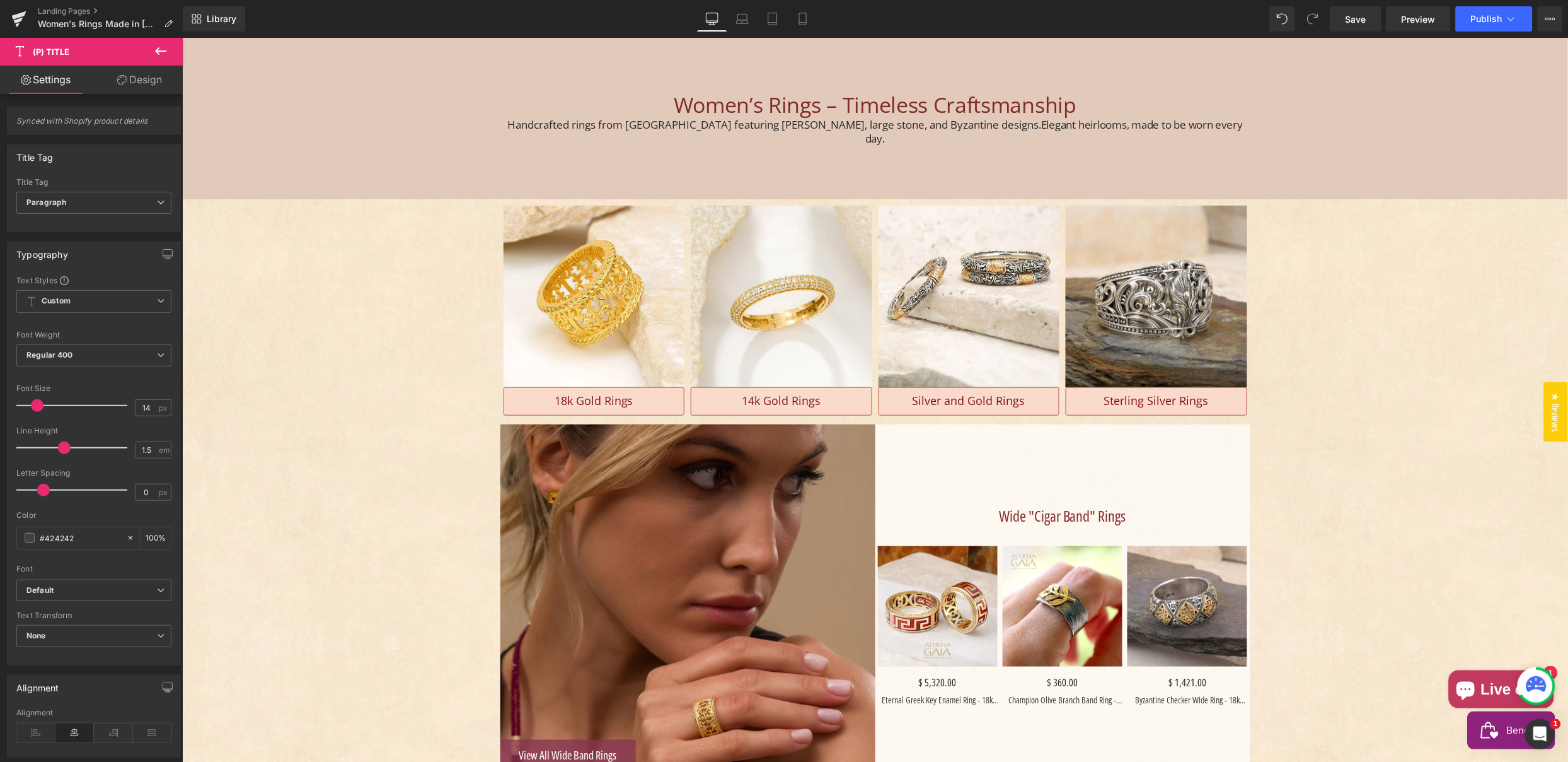
scroll to position [127, 0]
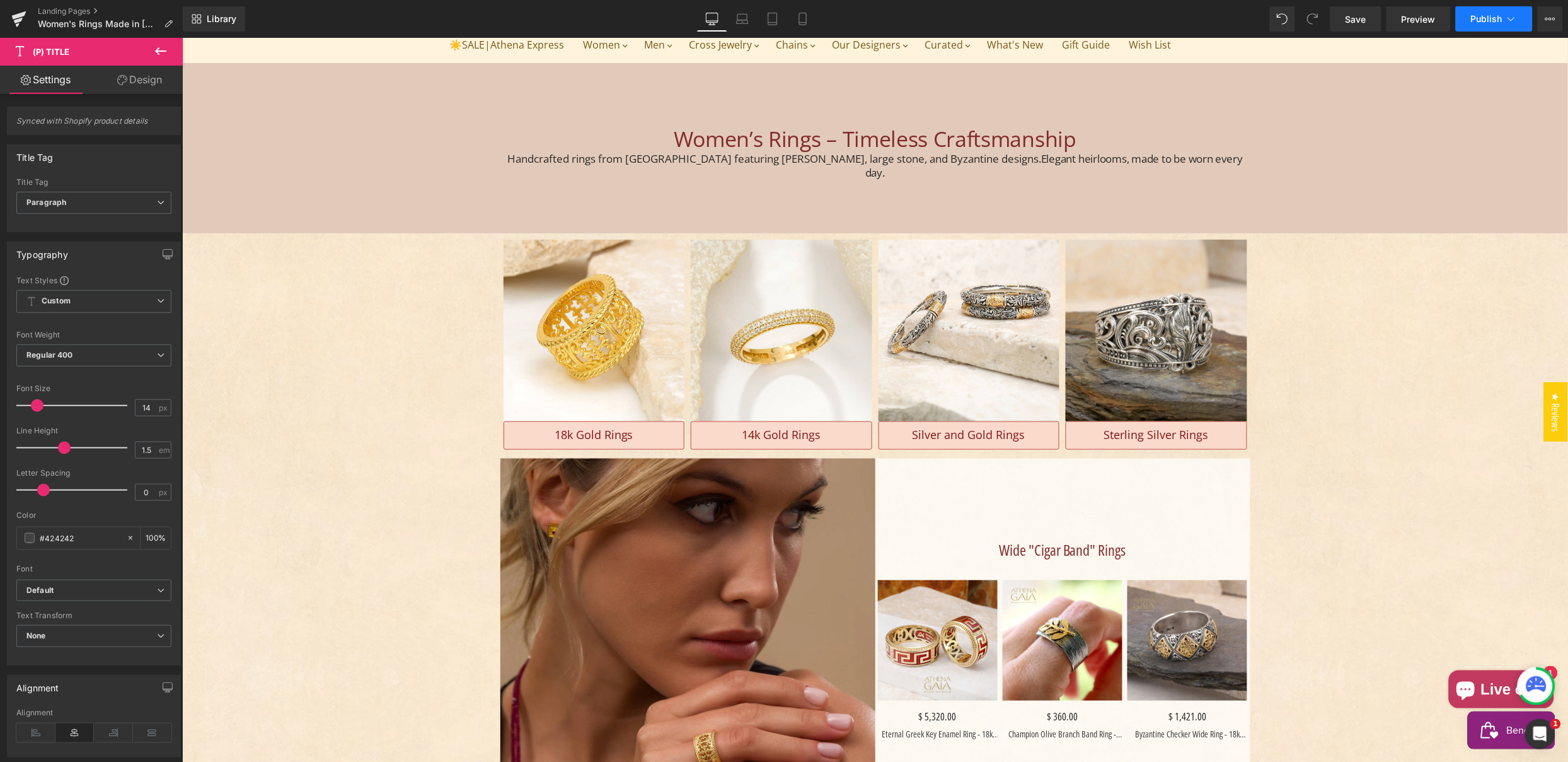
click at [1483, 14] on span "Publish" at bounding box center [1487, 19] width 32 height 10
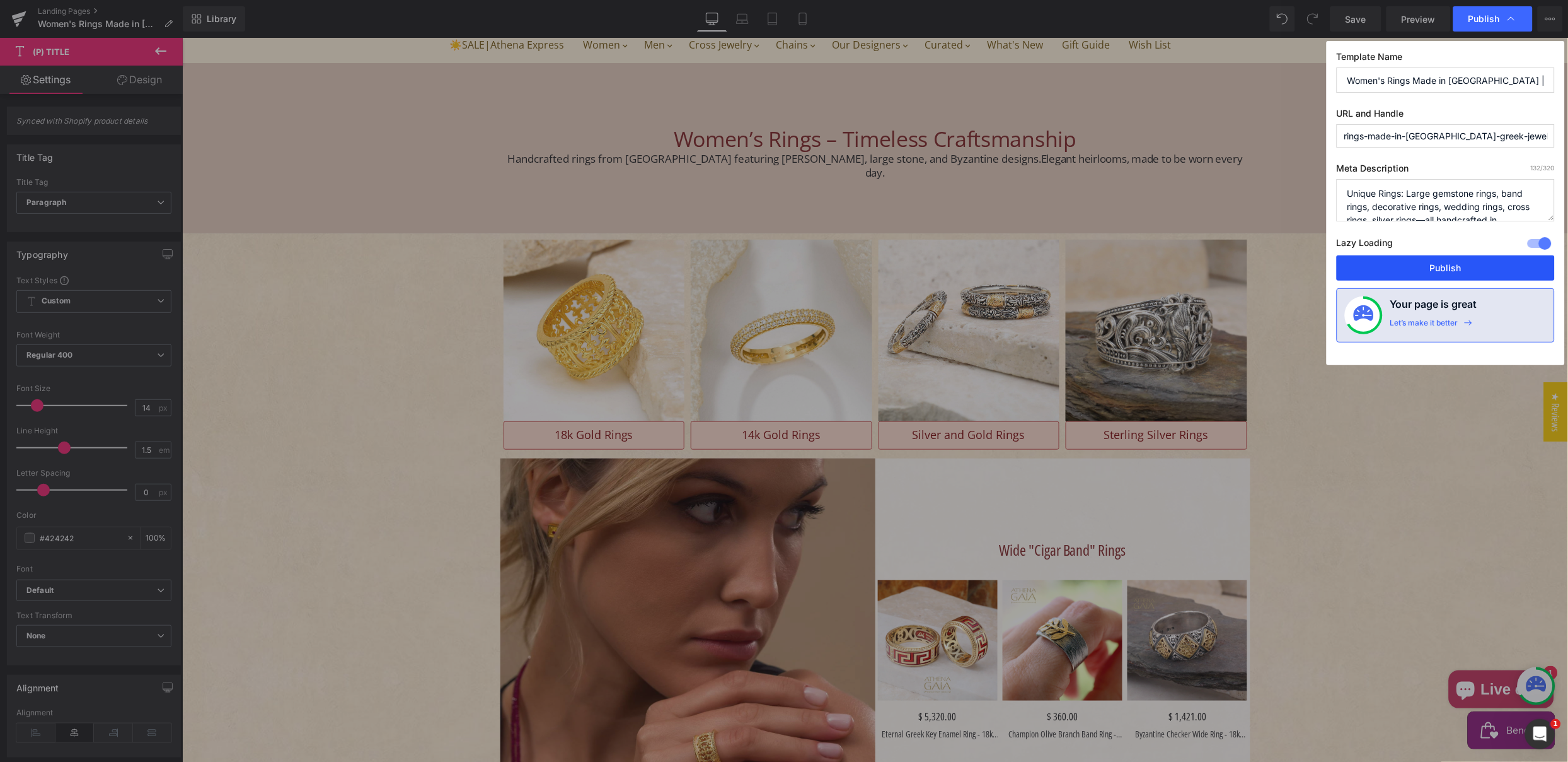
click at [1436, 268] on button "Publish" at bounding box center [1446, 268] width 218 height 25
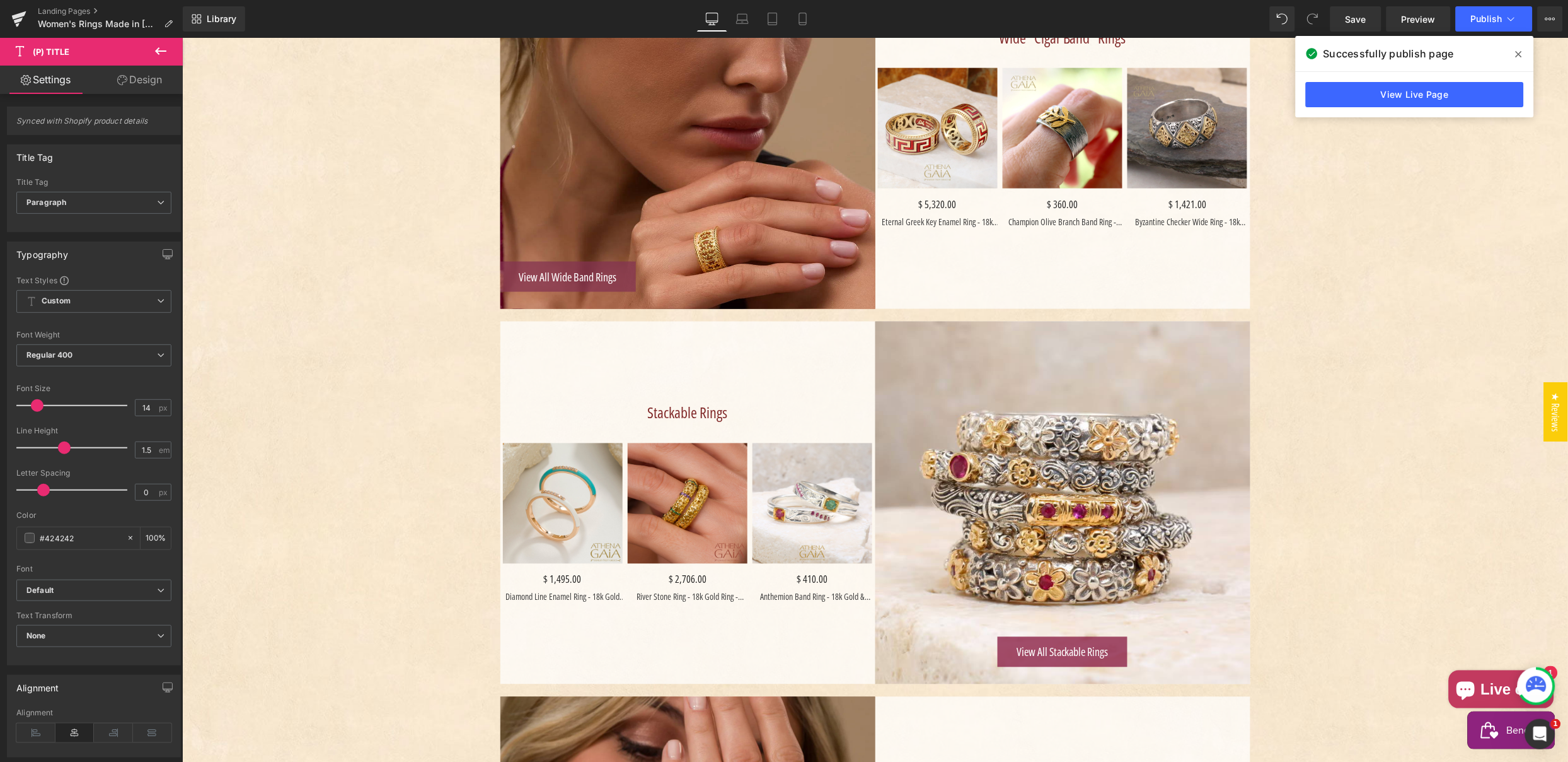
scroll to position [660, 0]
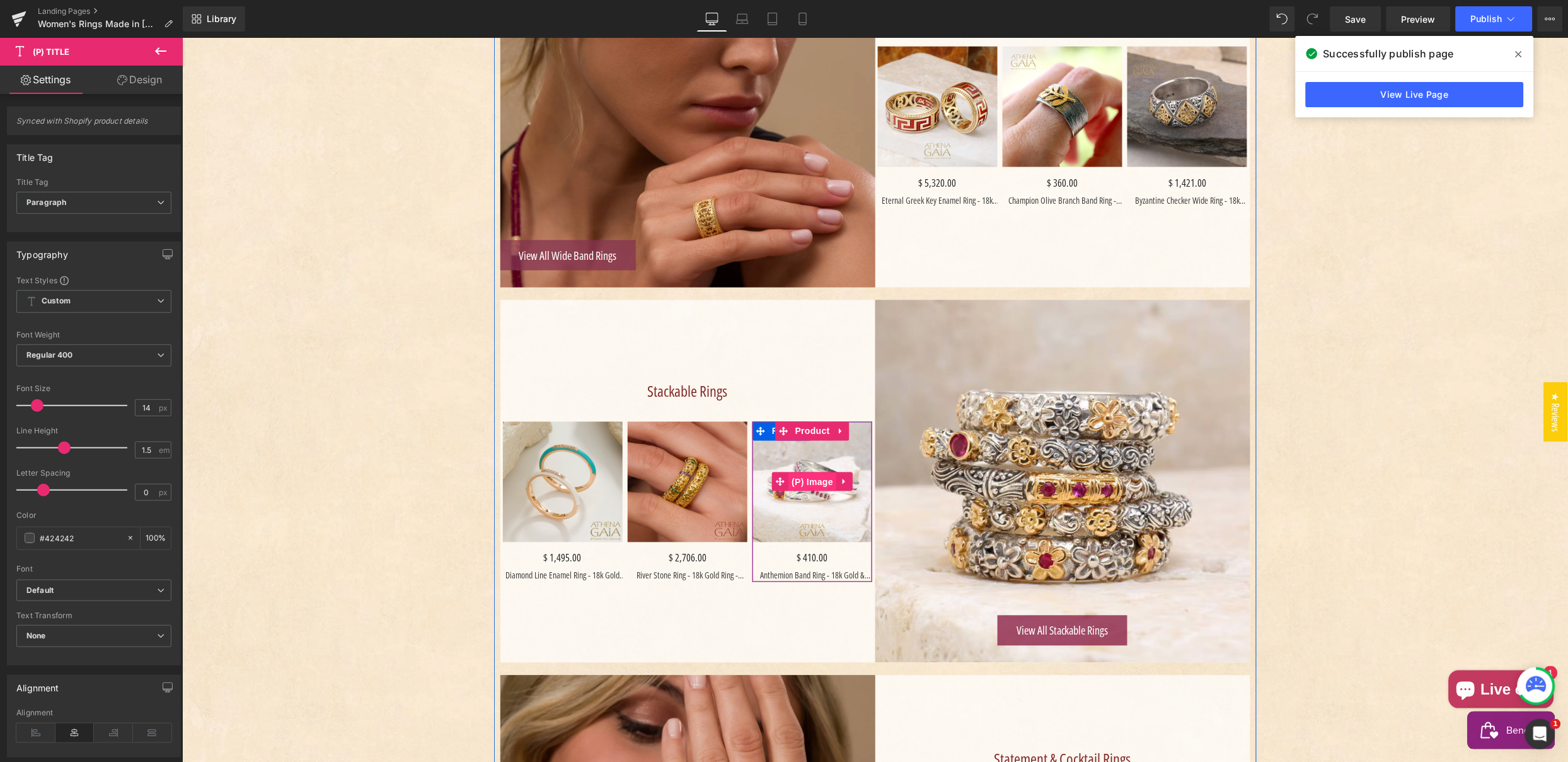
click at [813, 486] on span "(P) Image" at bounding box center [811, 481] width 48 height 19
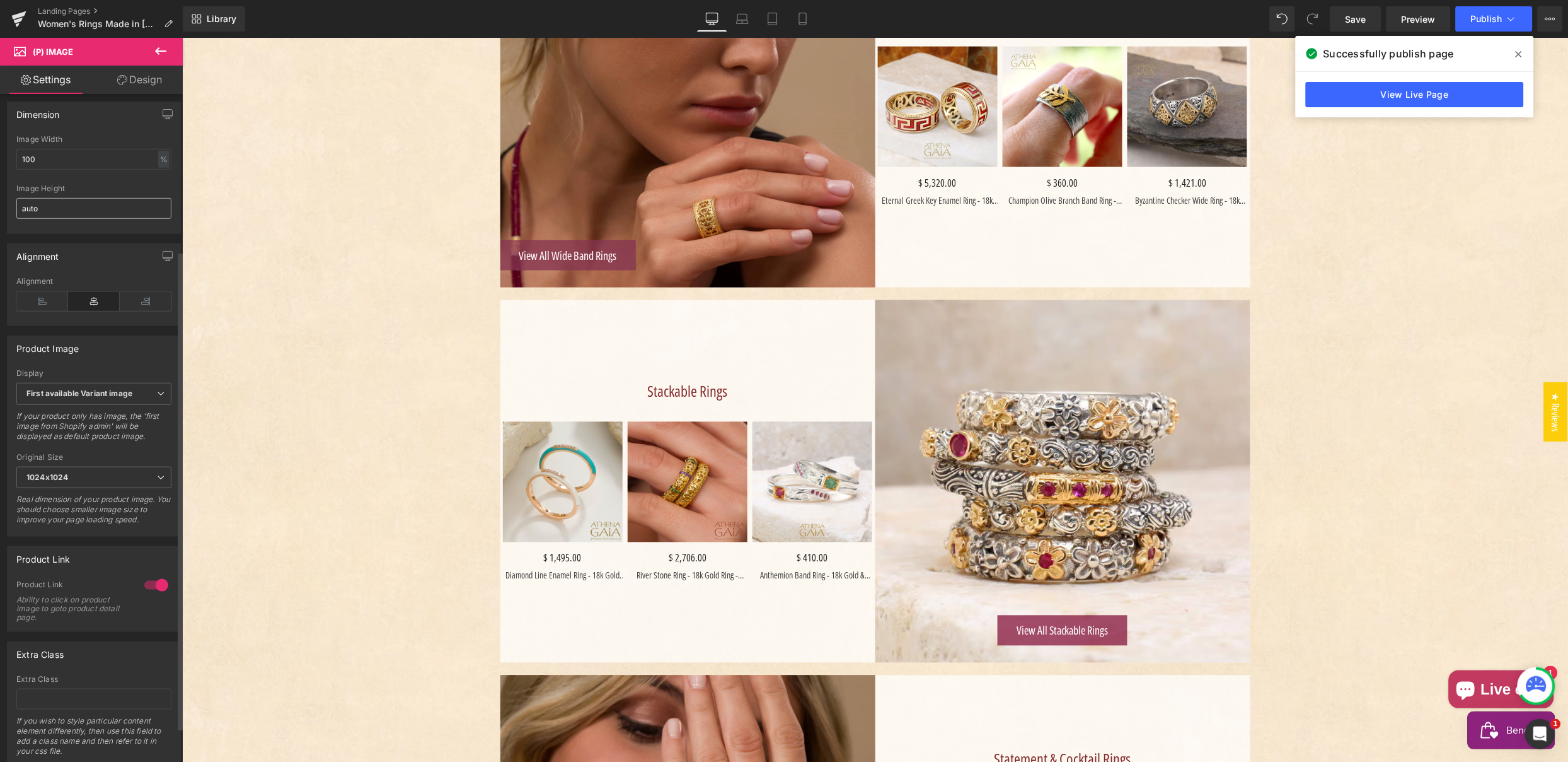
scroll to position [219, 0]
click at [82, 396] on b "First available Variant image" at bounding box center [79, 392] width 106 height 9
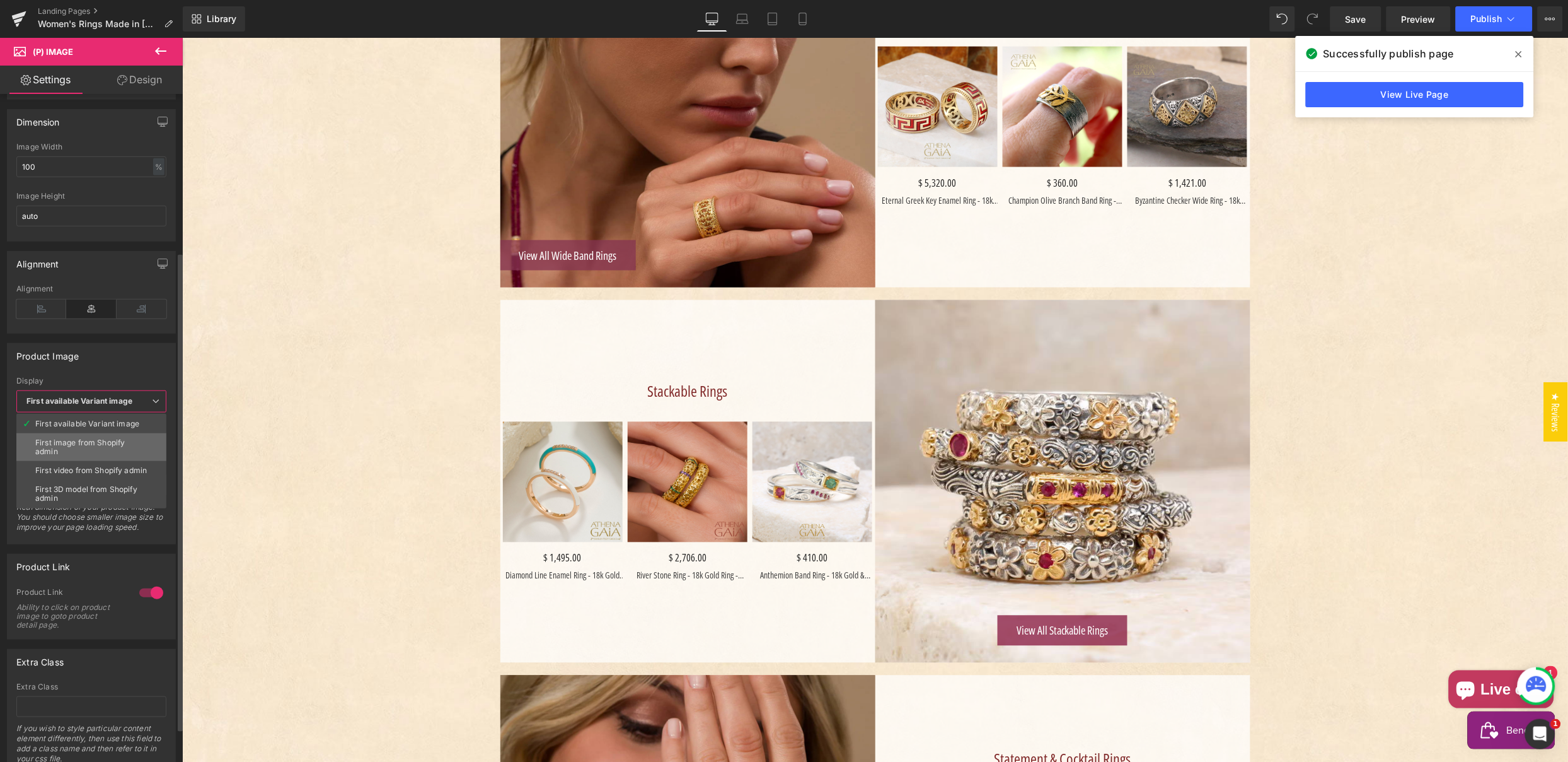
click at [81, 445] on div "First image from Shopify admin" at bounding box center [91, 447] width 112 height 18
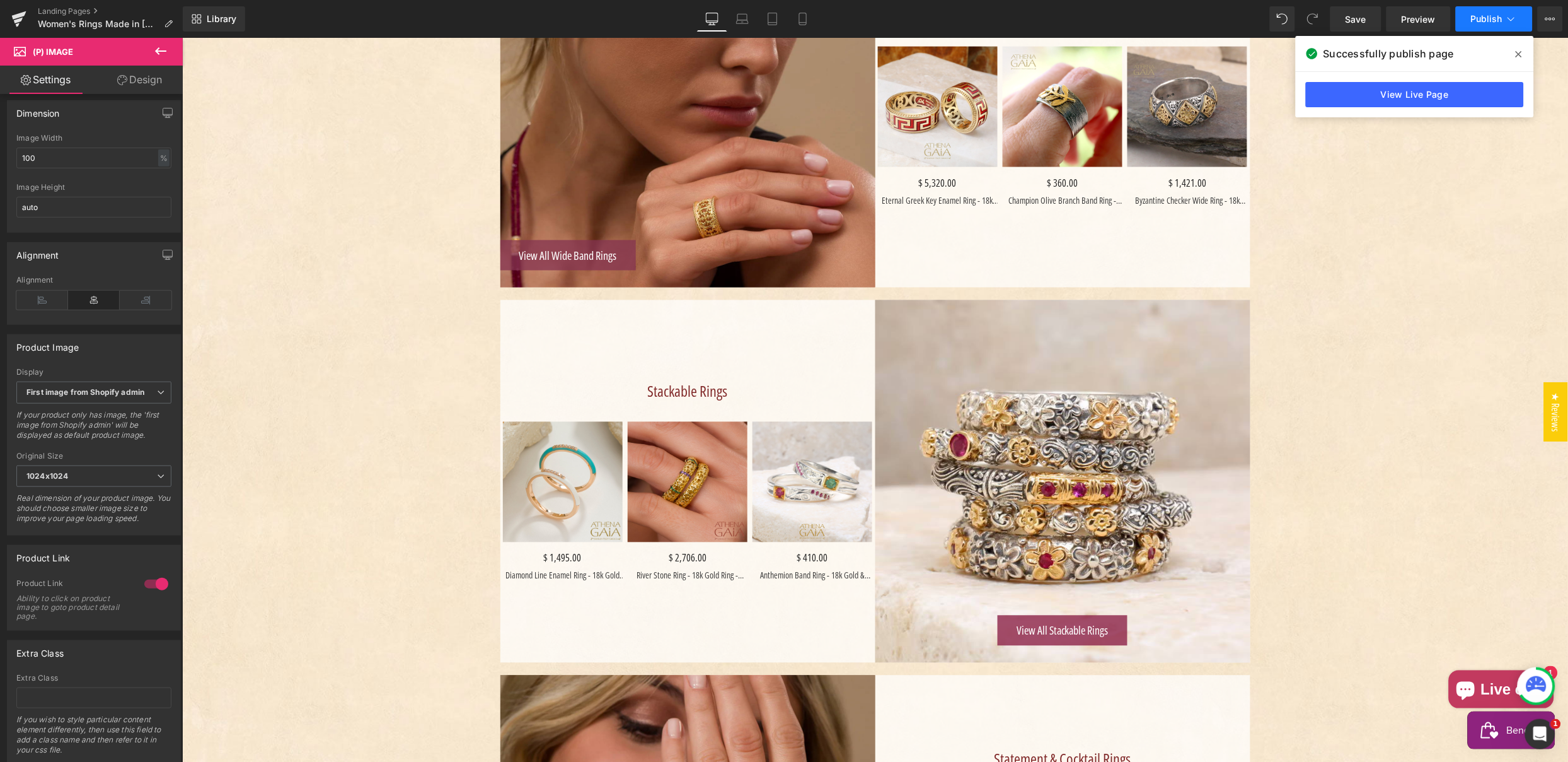
click at [1477, 16] on span "Publish" at bounding box center [1487, 19] width 32 height 10
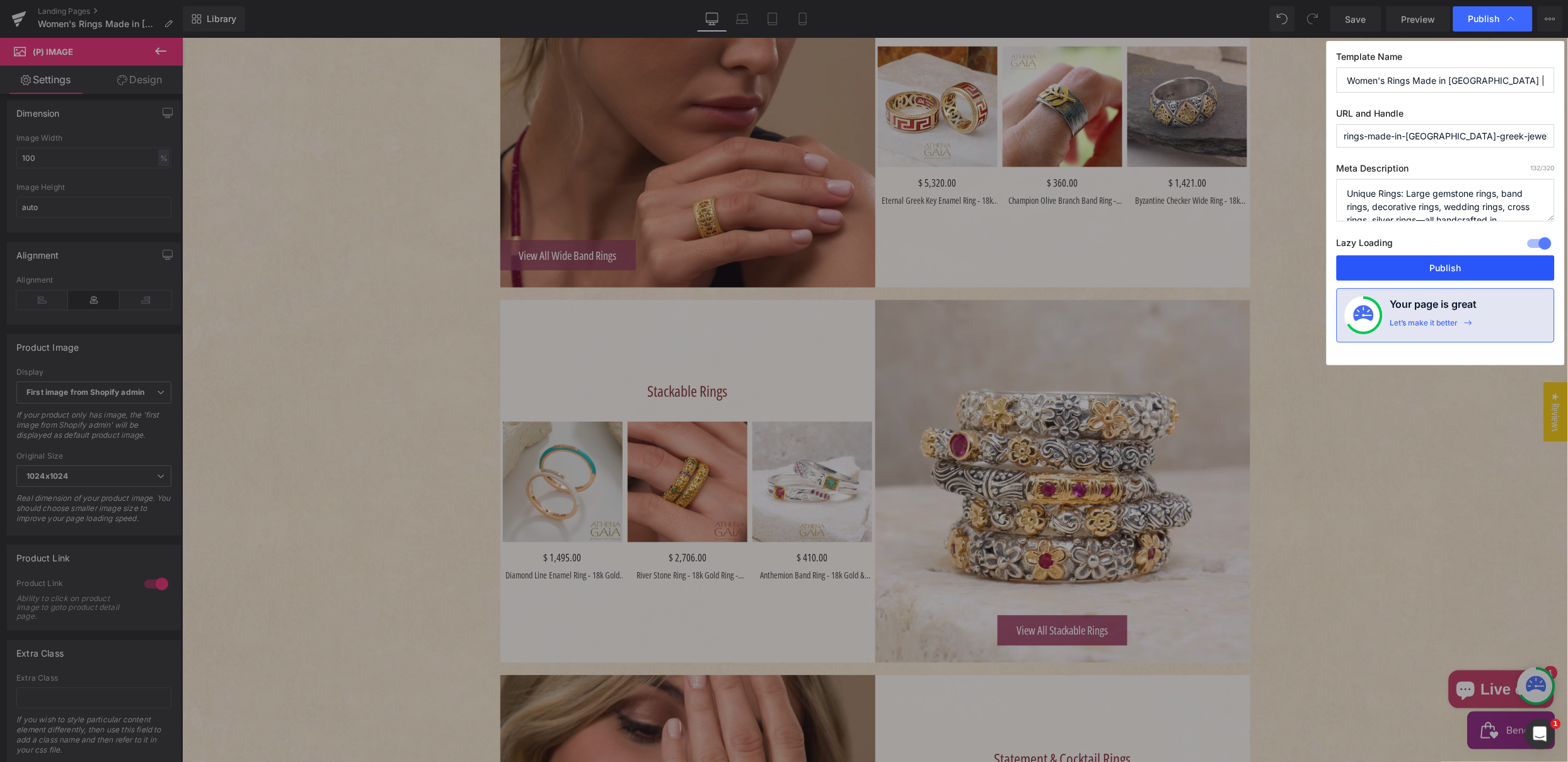
click at [1436, 266] on button "Publish" at bounding box center [1446, 268] width 218 height 25
